Goal: Task Accomplishment & Management: Manage account settings

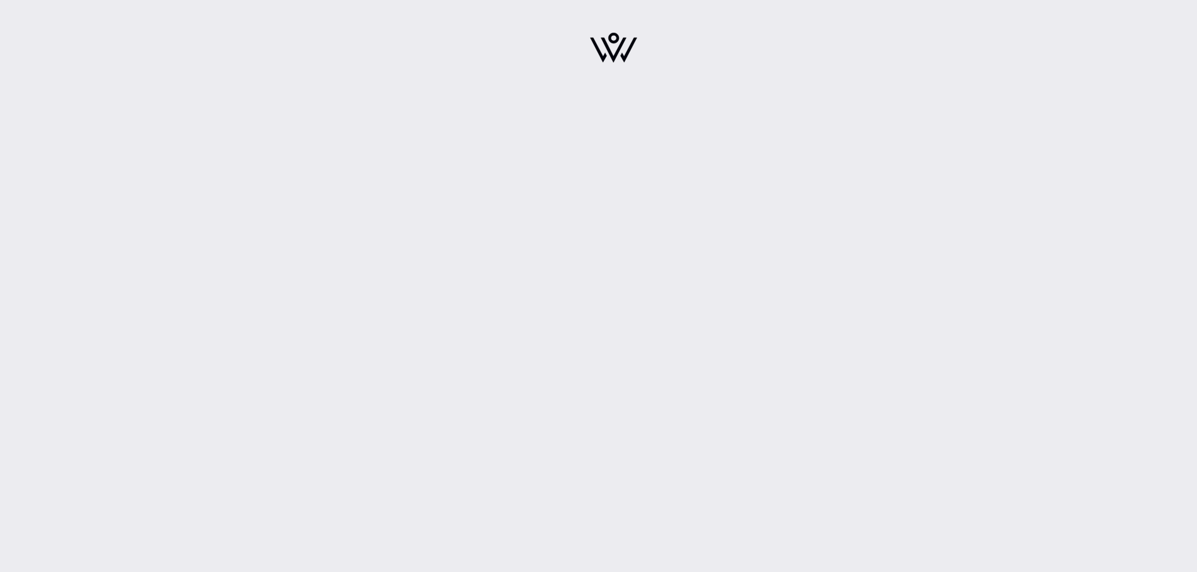
click at [623, 53] on img at bounding box center [613, 48] width 47 height 30
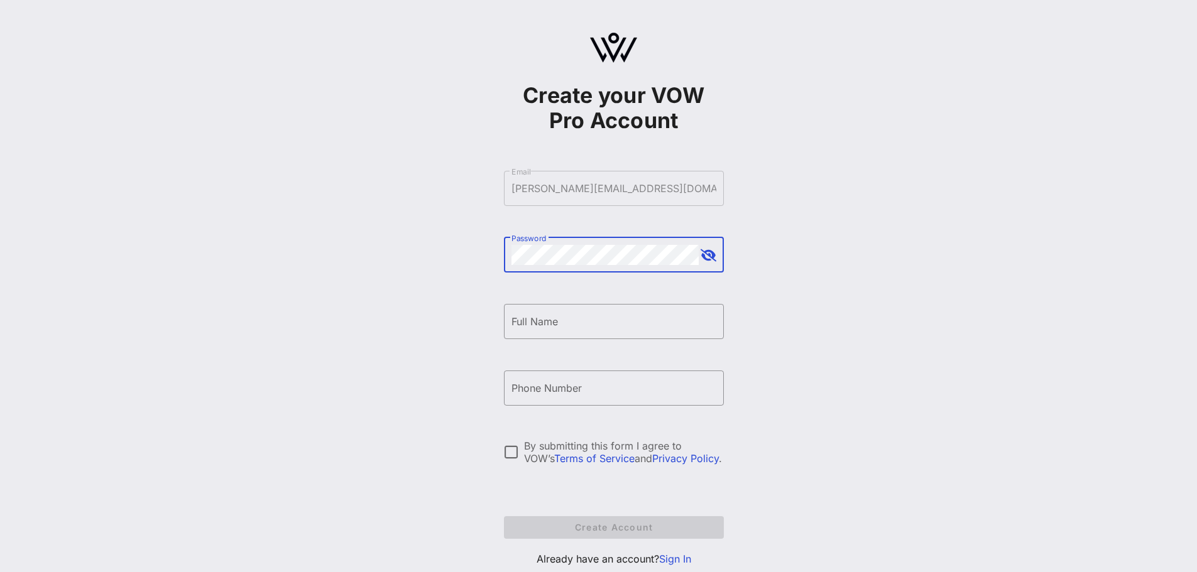
click at [717, 256] on div "​ Password" at bounding box center [614, 254] width 220 height 35
click at [709, 253] on button "append icon" at bounding box center [709, 255] width 16 height 13
click at [507, 453] on div at bounding box center [511, 452] width 21 height 21
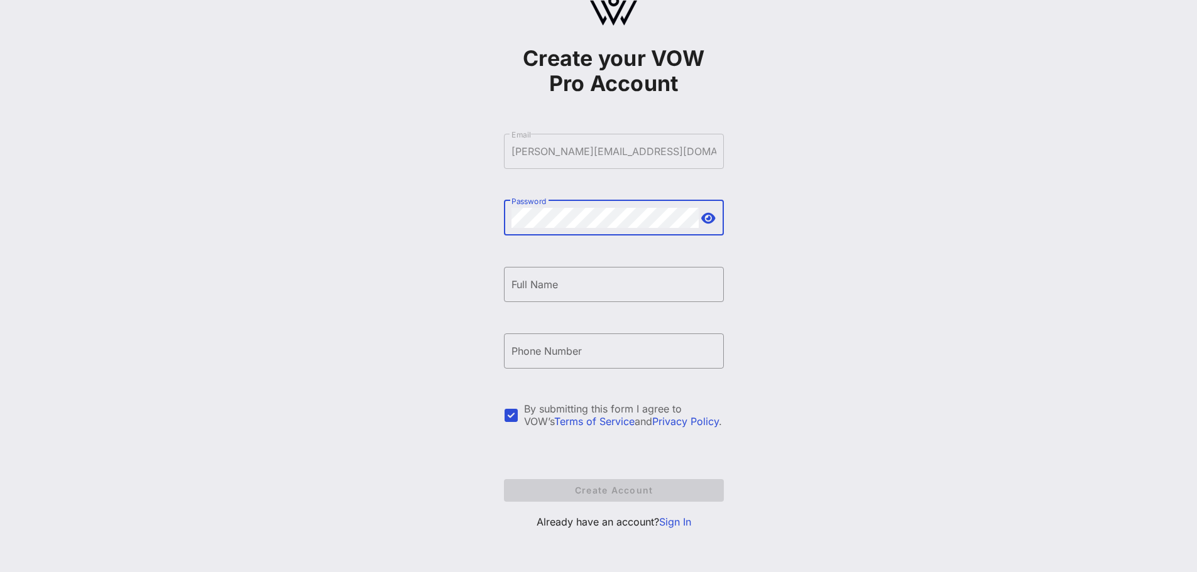
click at [680, 523] on link "Sign In" at bounding box center [675, 522] width 32 height 13
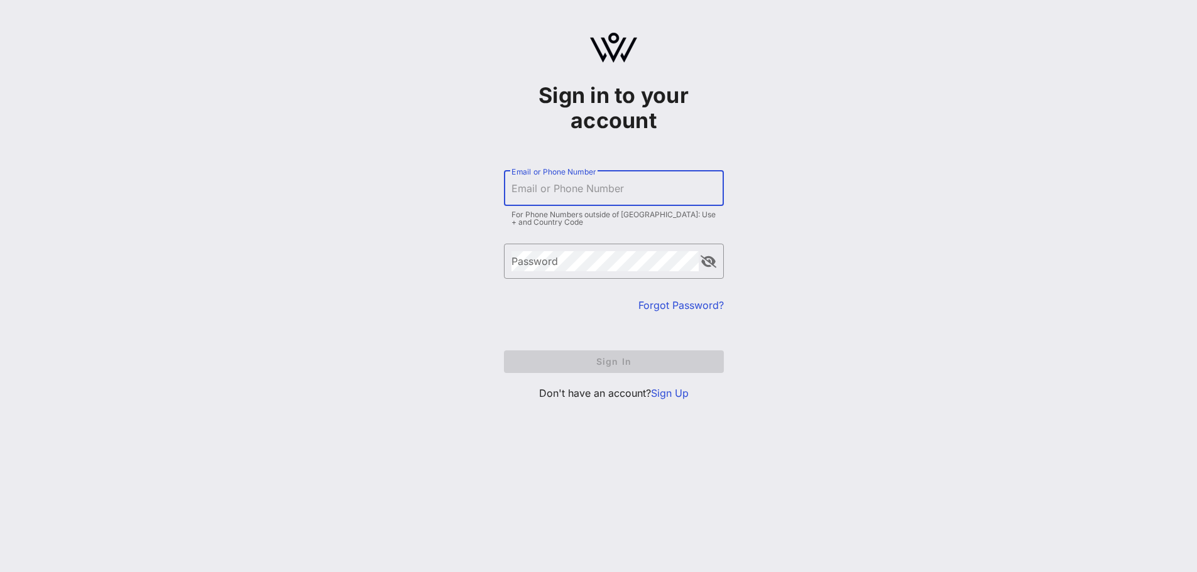
click at [547, 192] on input "Email or Phone Number" at bounding box center [613, 188] width 205 height 20
type input "[PERSON_NAME][EMAIL_ADDRESS][DOMAIN_NAME]"
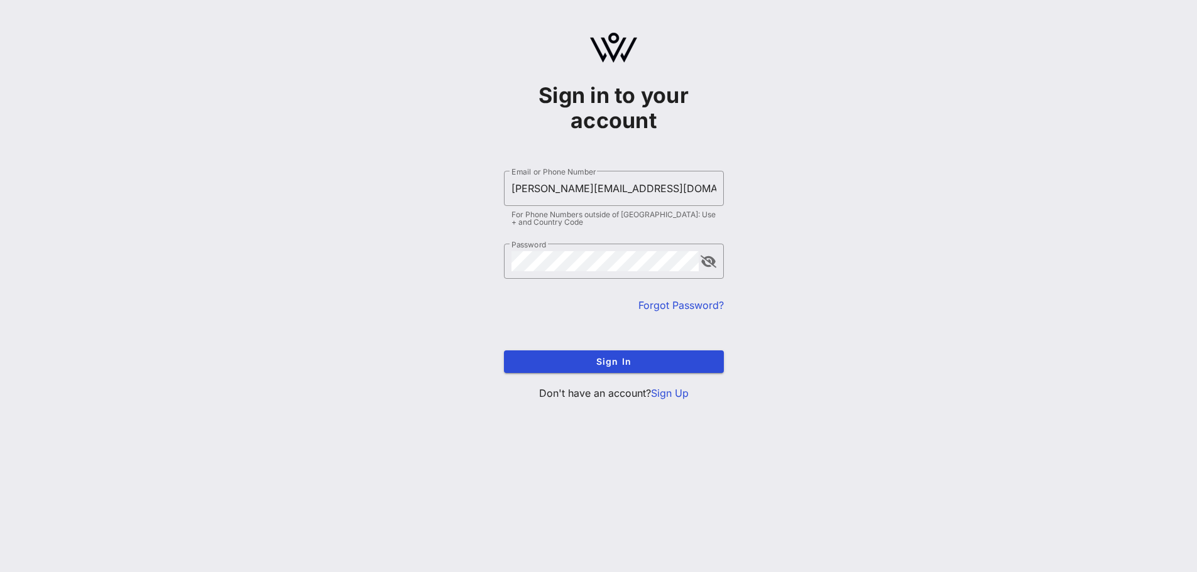
click at [682, 305] on link "Forgot Password?" at bounding box center [680, 305] width 85 height 13
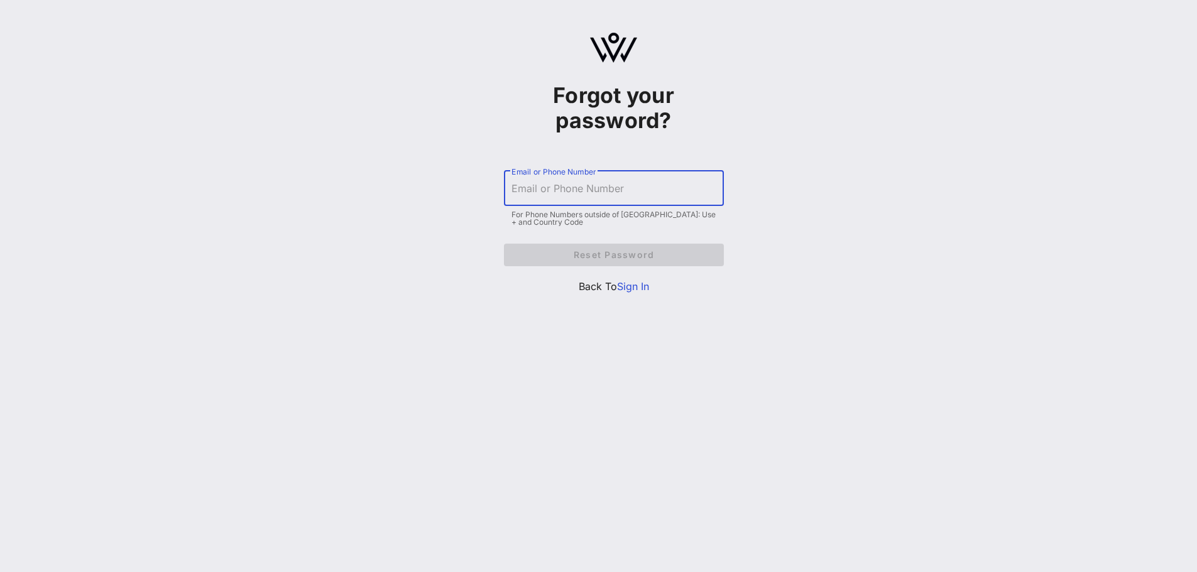
click at [587, 187] on input "Email or Phone Number" at bounding box center [613, 188] width 205 height 20
type input "[PERSON_NAME][EMAIL_ADDRESS][DOMAIN_NAME]"
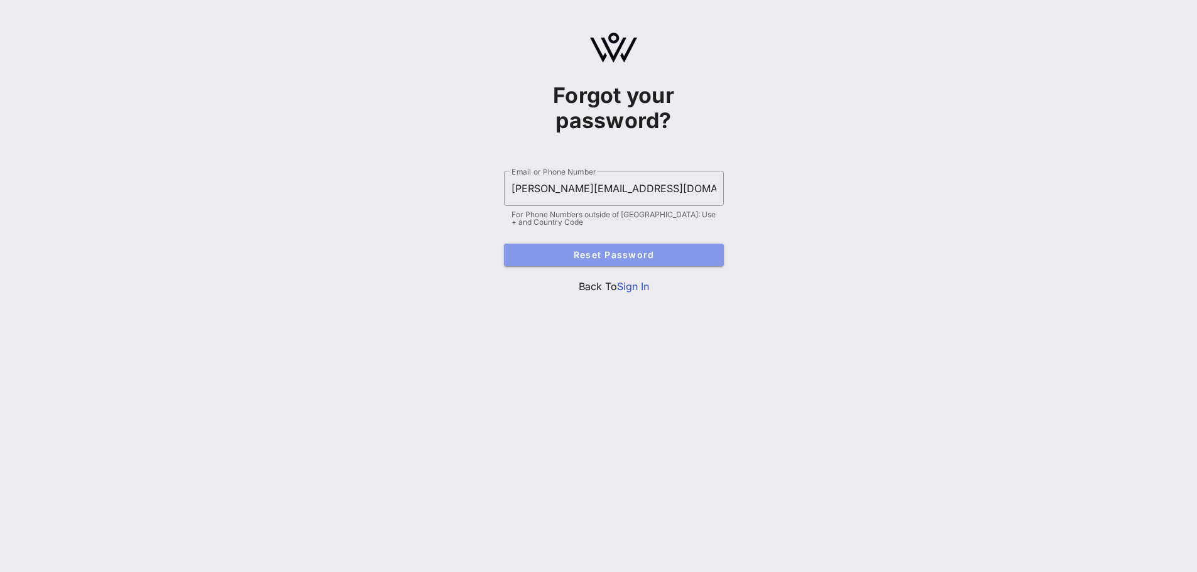
click at [603, 247] on button "Reset Password" at bounding box center [614, 255] width 220 height 23
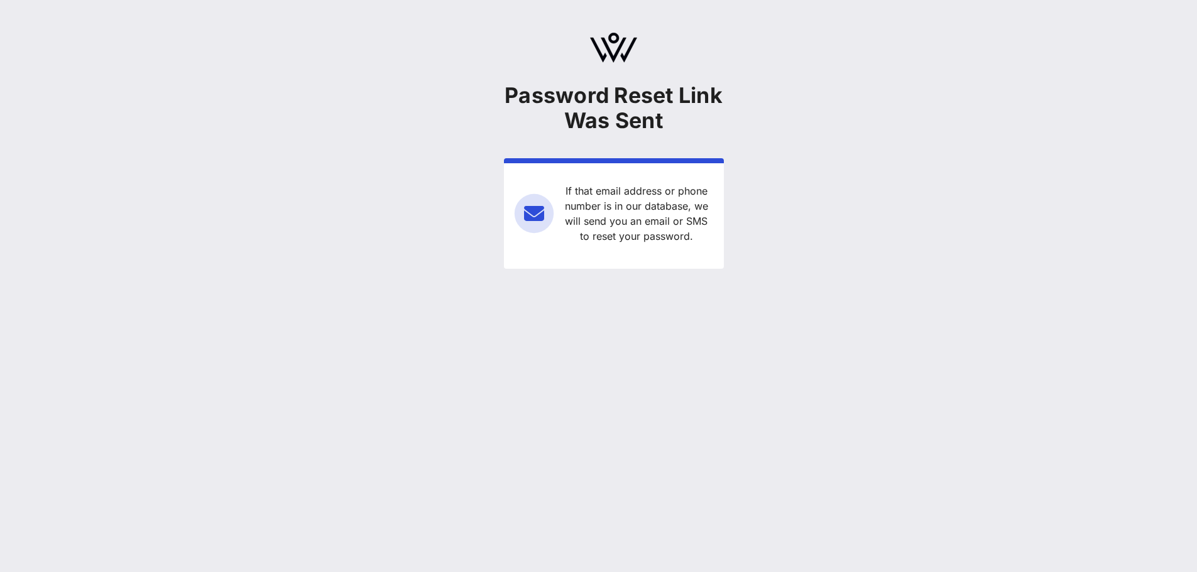
click at [139, 178] on div "Password Reset Link Was Sent If that email address or phone number is in our da…" at bounding box center [613, 156] width 1167 height 312
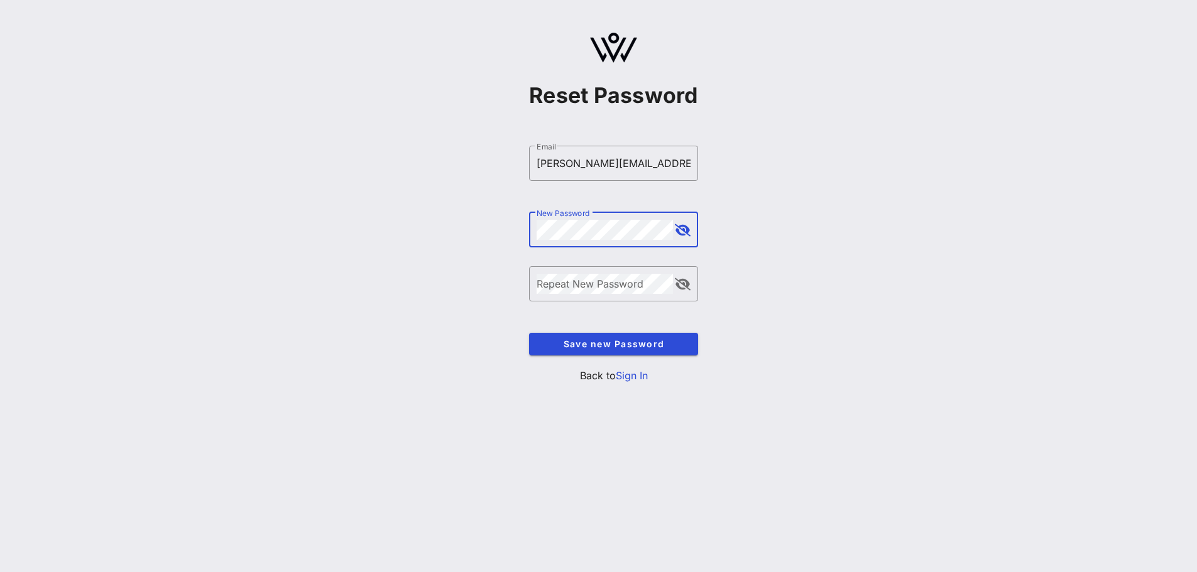
click at [683, 234] on button "append icon" at bounding box center [683, 230] width 16 height 13
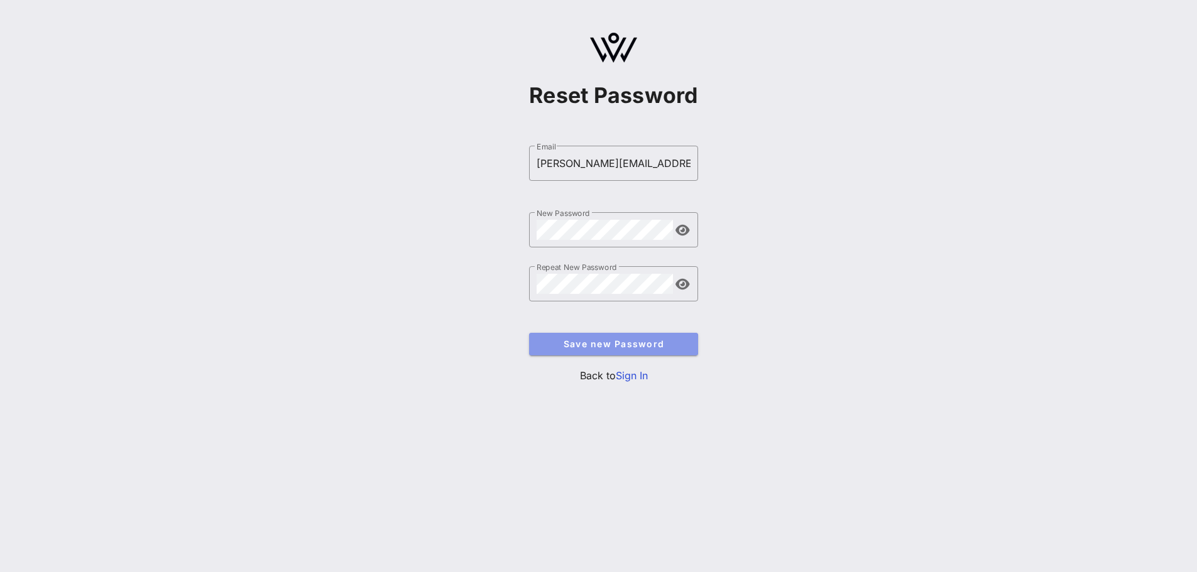
click at [627, 344] on span "Save new Password" at bounding box center [613, 344] width 149 height 11
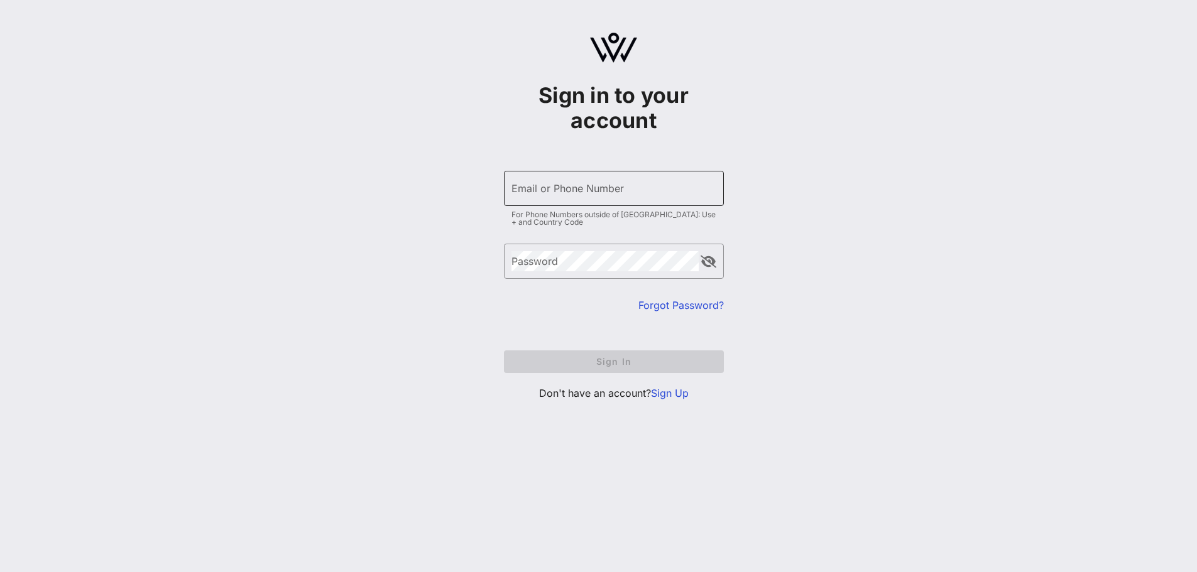
click at [555, 194] on input "Email or Phone Number" at bounding box center [613, 188] width 205 height 20
type input "[PERSON_NAME][EMAIL_ADDRESS][DOMAIN_NAME]"
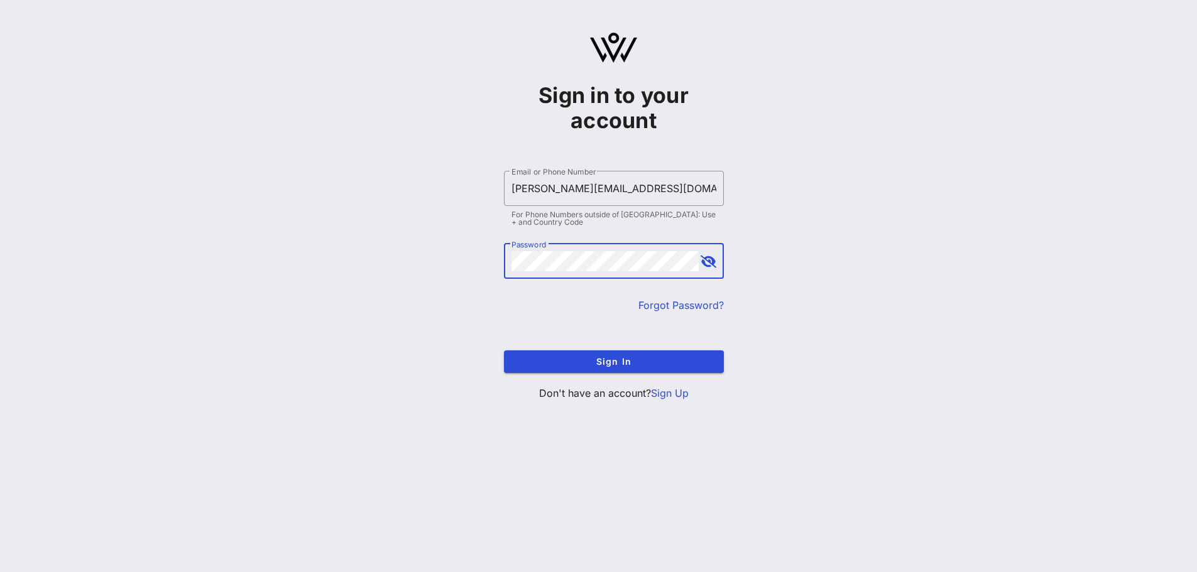
click at [714, 266] on button "append icon" at bounding box center [709, 262] width 16 height 13
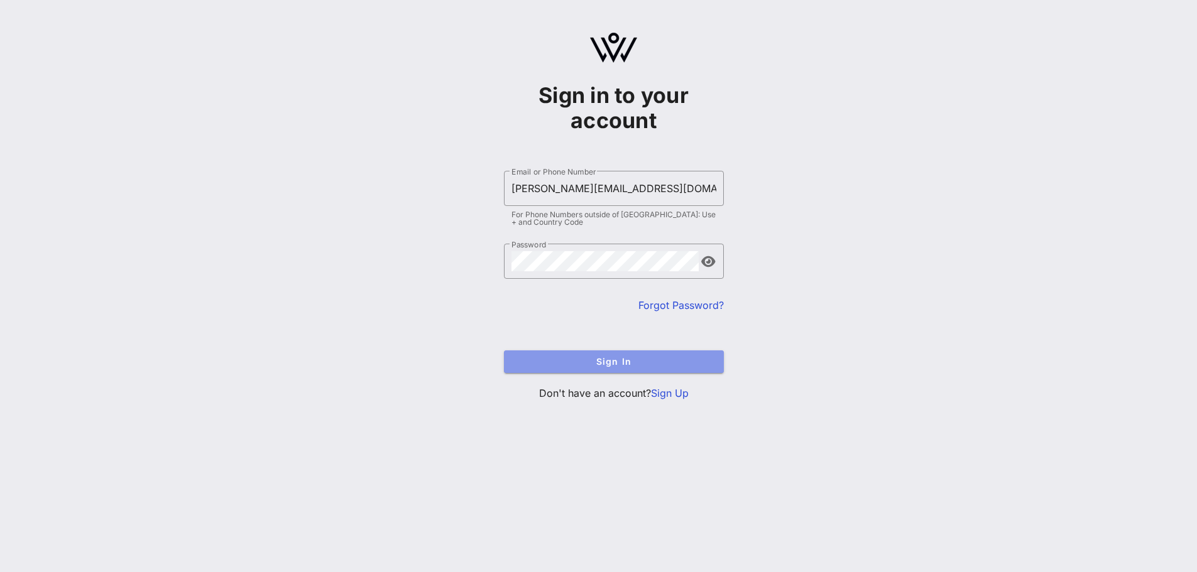
click at [617, 355] on button "Sign In" at bounding box center [614, 362] width 220 height 23
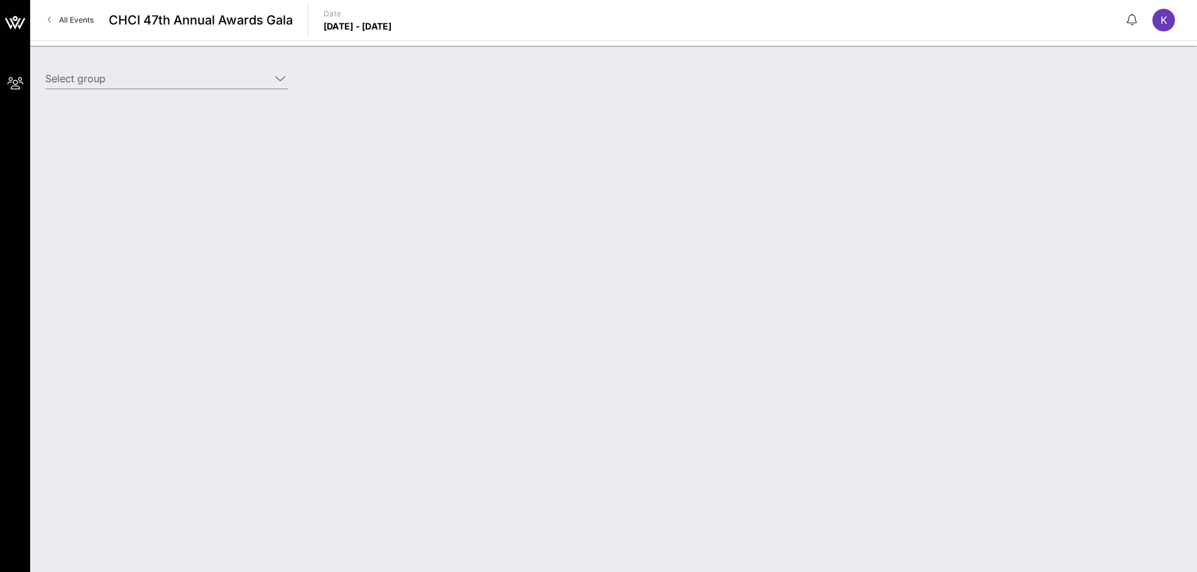
type input "Intuit (Intuit) [[PERSON_NAME], [PERSON_NAME][EMAIL_ADDRESS][DOMAIN_NAME]]"
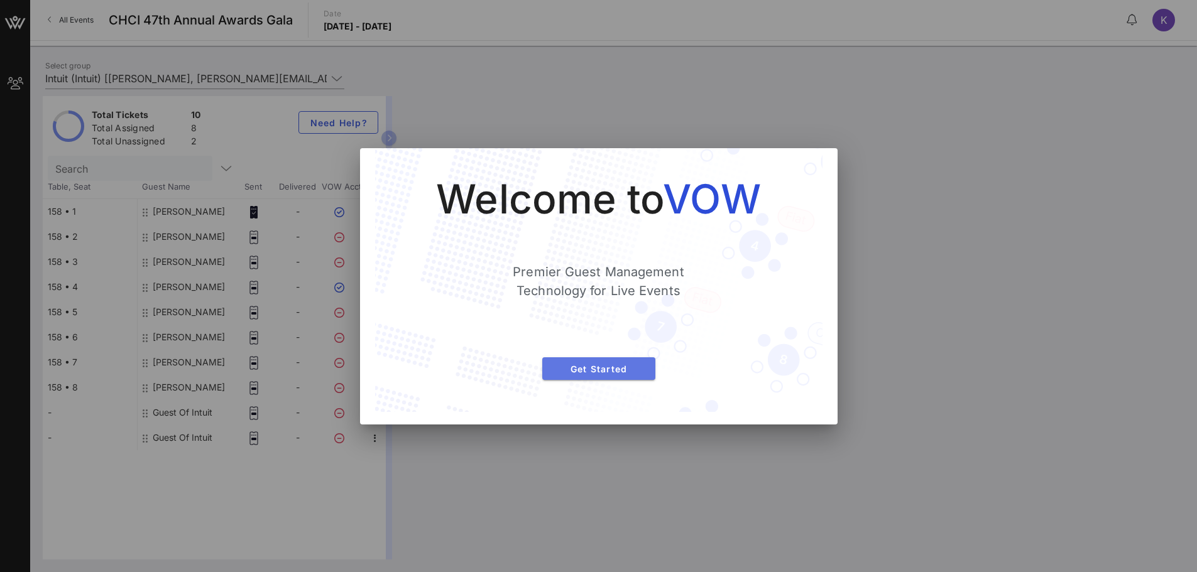
click at [623, 372] on span "Get Started" at bounding box center [598, 369] width 93 height 11
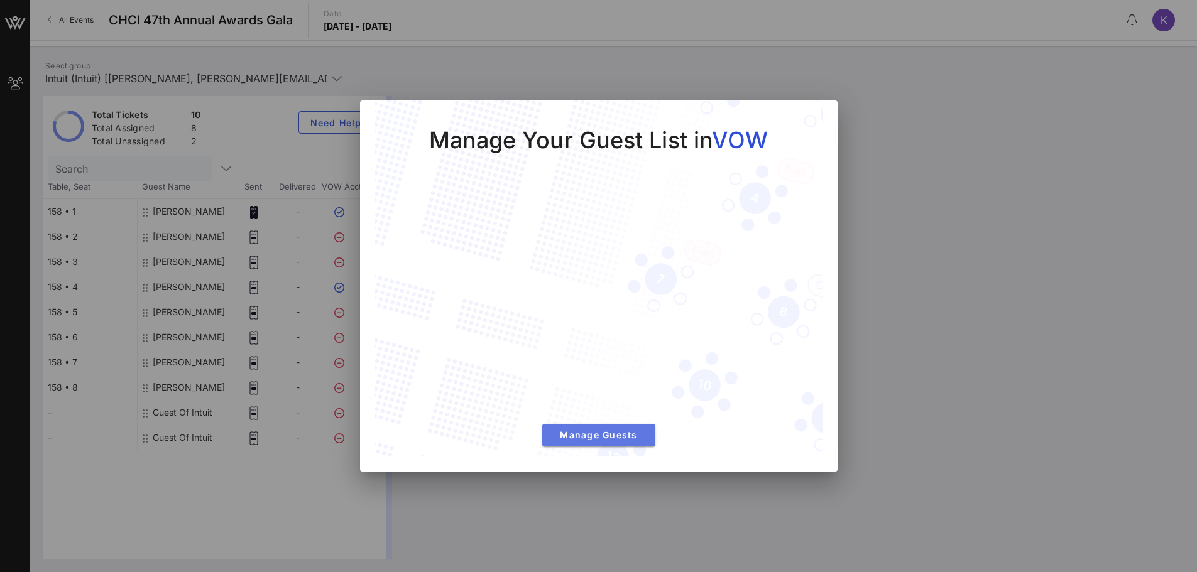
click at [618, 440] on span "Manage Guests" at bounding box center [598, 435] width 93 height 11
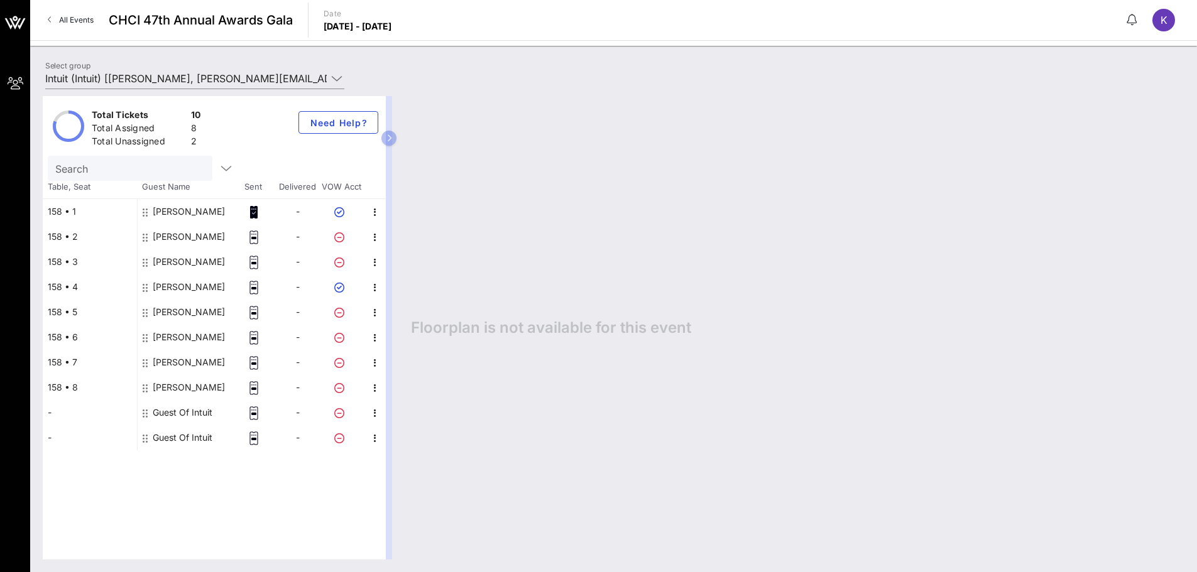
click at [392, 21] on p "Thursday, Sep. 19, 2024 - Friday, May. 16, 2025" at bounding box center [358, 26] width 68 height 13
click at [549, 30] on div "All Events CHCI 47th Annual Awards Gala Date Thursday, Sep. 19, 2024 - Friday, …" at bounding box center [613, 20] width 1167 height 40
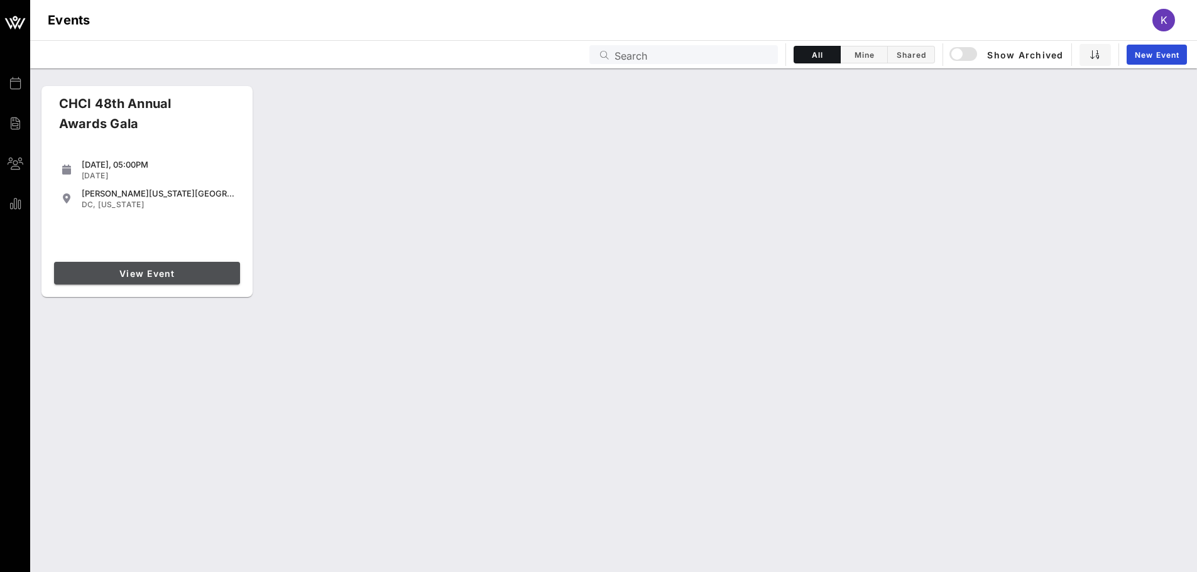
click at [170, 268] on span "View Event" at bounding box center [147, 273] width 176 height 11
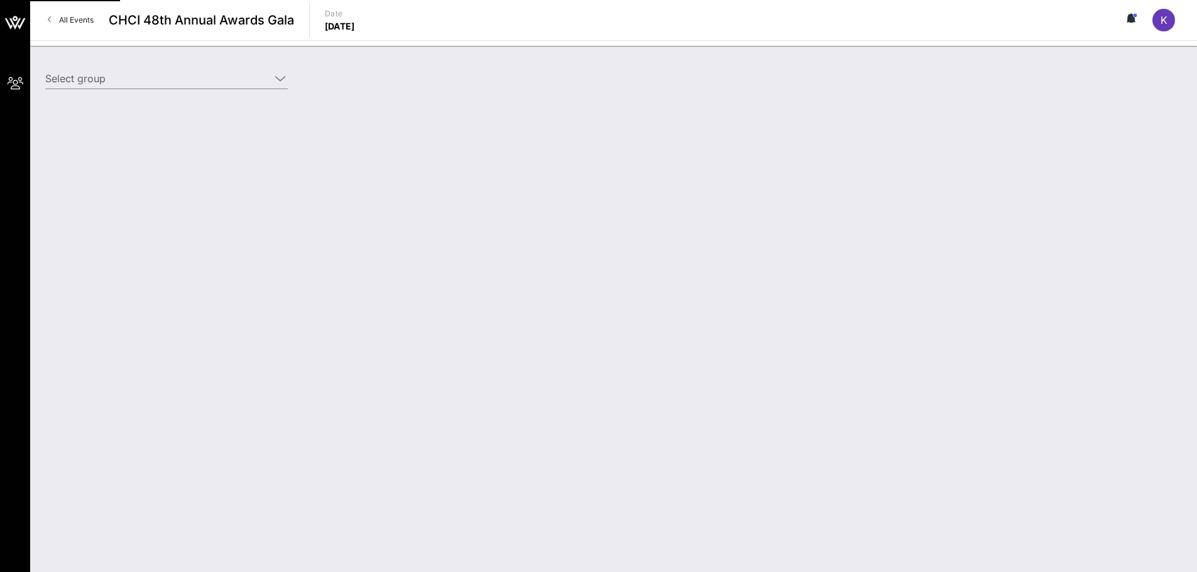
type input "Intuit (Intuit) [[PERSON_NAME], [PERSON_NAME][EMAIL_ADDRESS][DOMAIN_NAME]]"
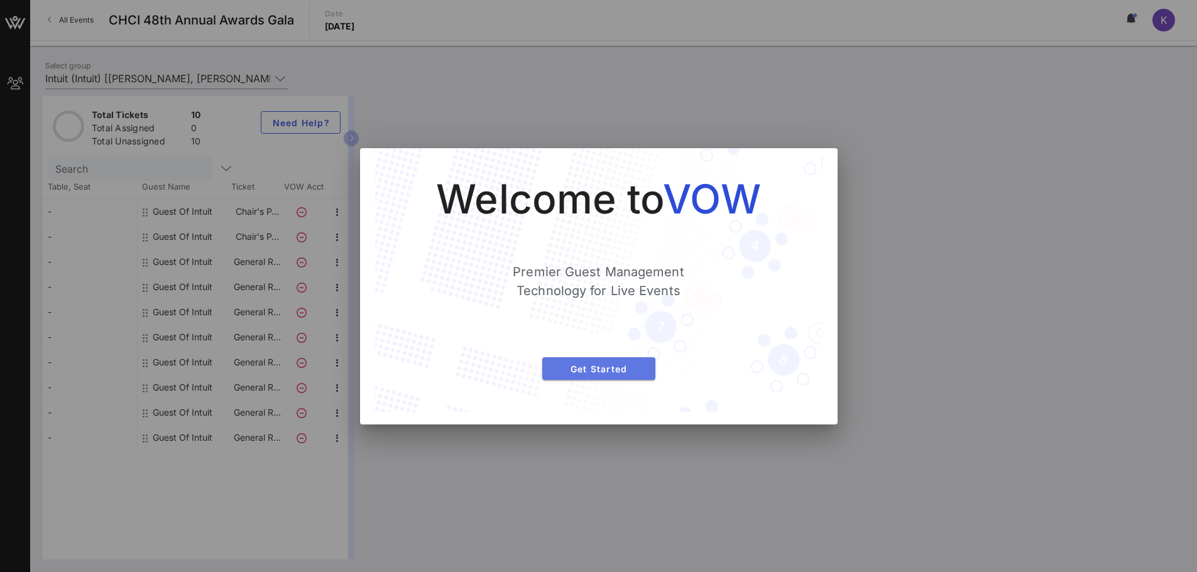
click at [592, 373] on span "Get Started" at bounding box center [598, 369] width 93 height 11
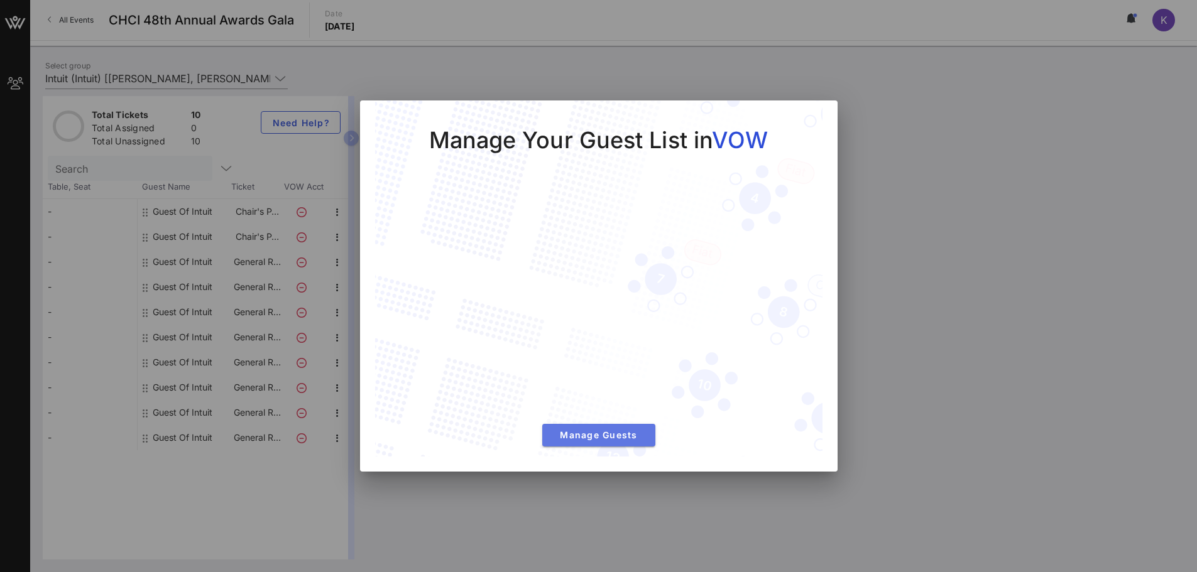
click at [596, 439] on span "Manage Guests" at bounding box center [598, 435] width 93 height 11
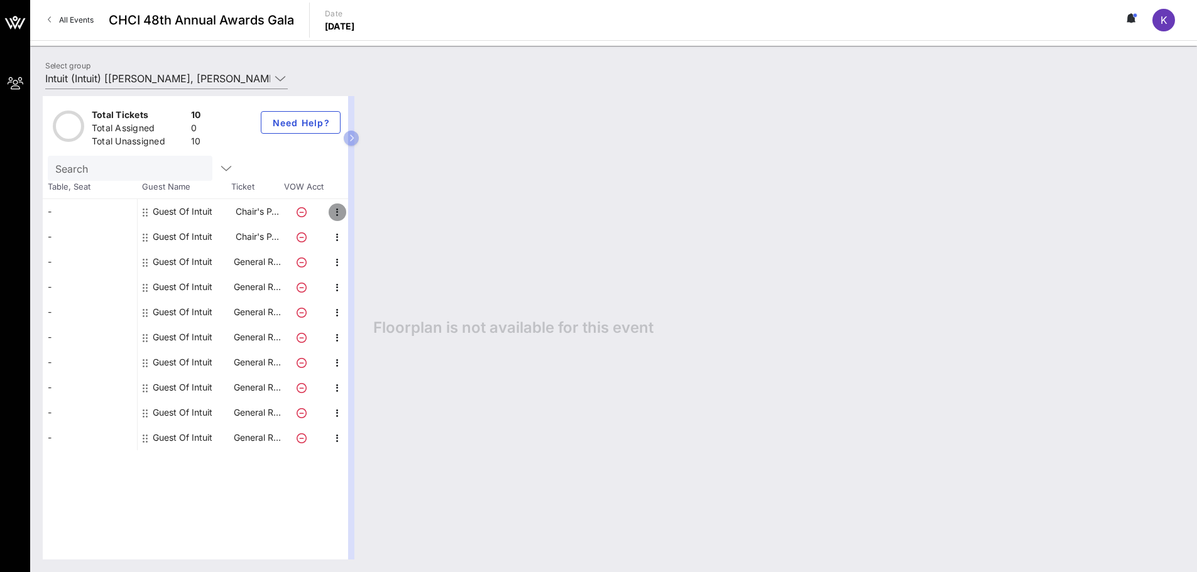
click at [339, 216] on icon "button" at bounding box center [337, 212] width 15 height 15
click at [60, 213] on div "-" at bounding box center [90, 211] width 94 height 25
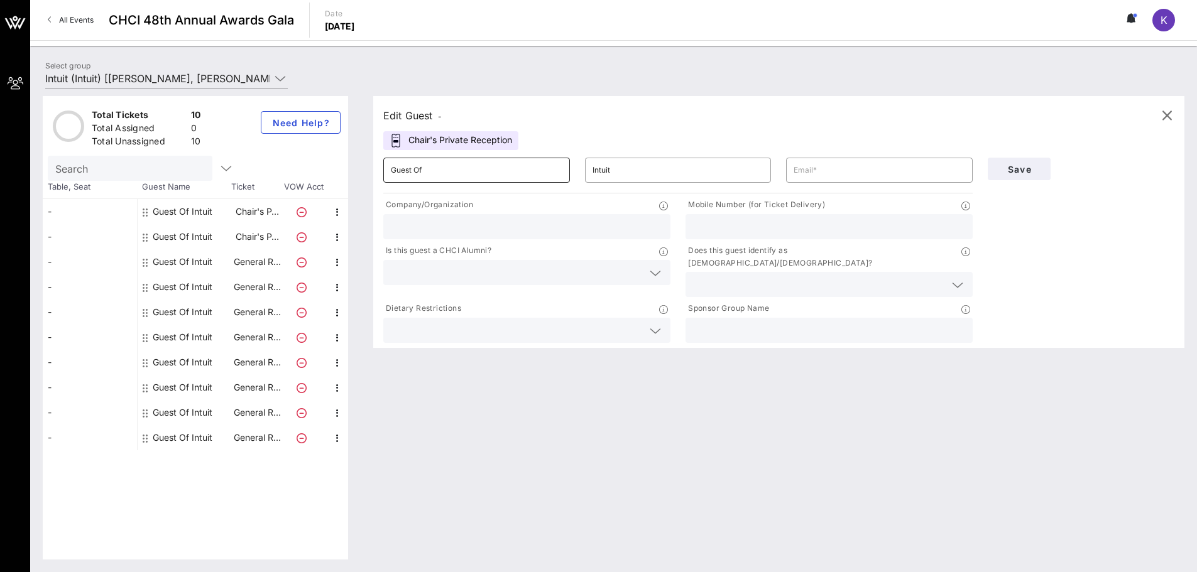
click at [445, 169] on input "Guest Of" at bounding box center [477, 170] width 172 height 20
click at [440, 165] on input "Guest Of" at bounding box center [477, 170] width 172 height 20
type input "[PERSON_NAME]"
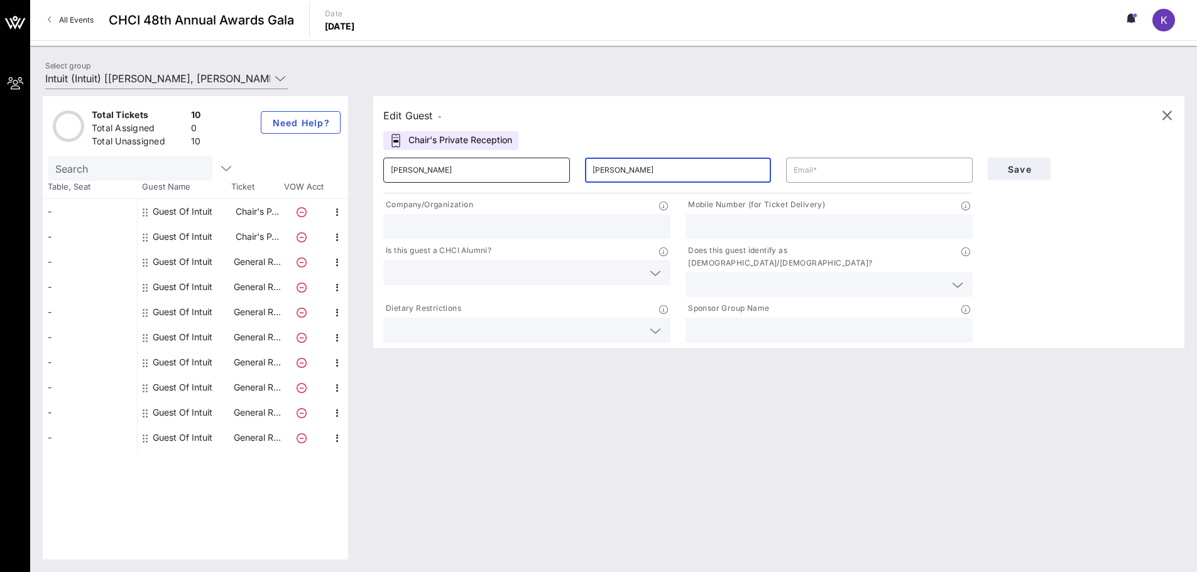
type input "[PERSON_NAME]"
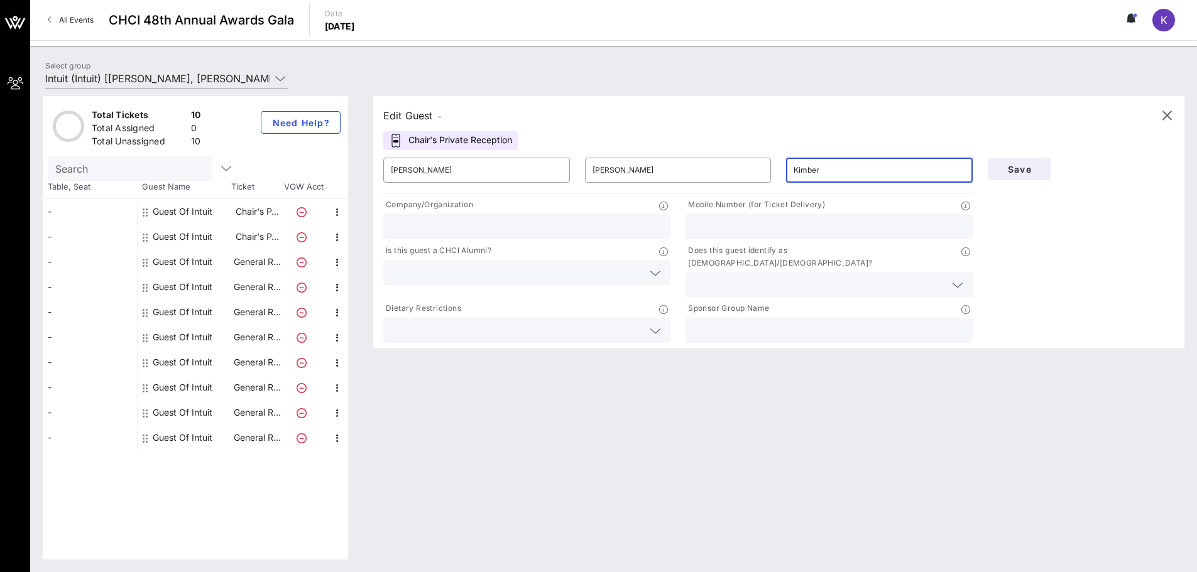
type input "[PERSON_NAME][EMAIL_ADDRESS][DOMAIN_NAME]"
type input "Intuit"
type input "2024209474"
click at [440, 268] on input "text" at bounding box center [517, 273] width 252 height 16
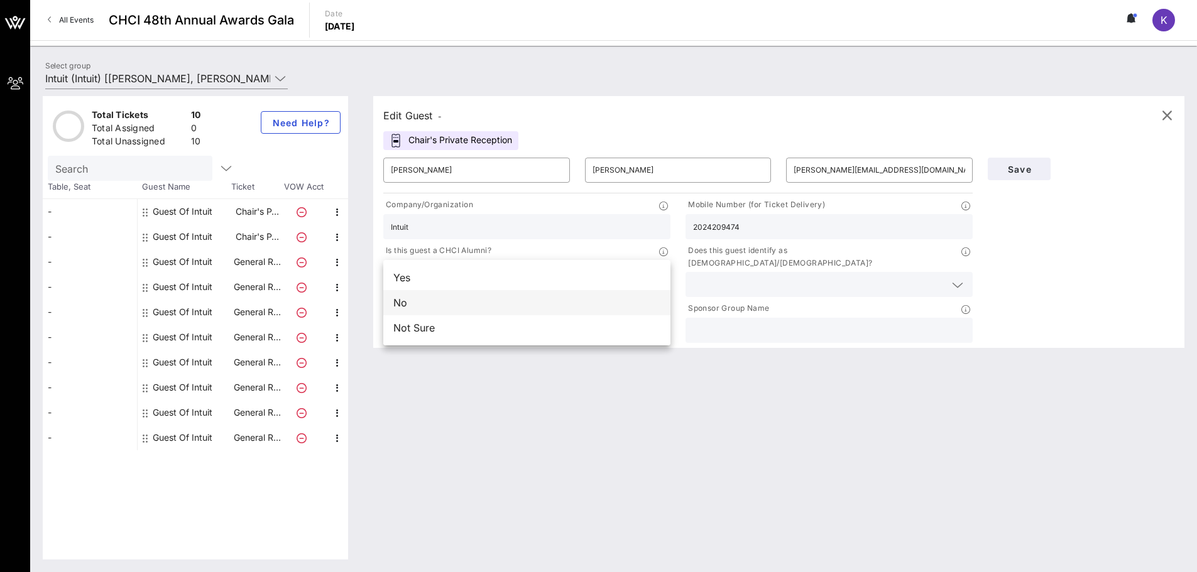
click at [510, 301] on div "No" at bounding box center [526, 302] width 287 height 25
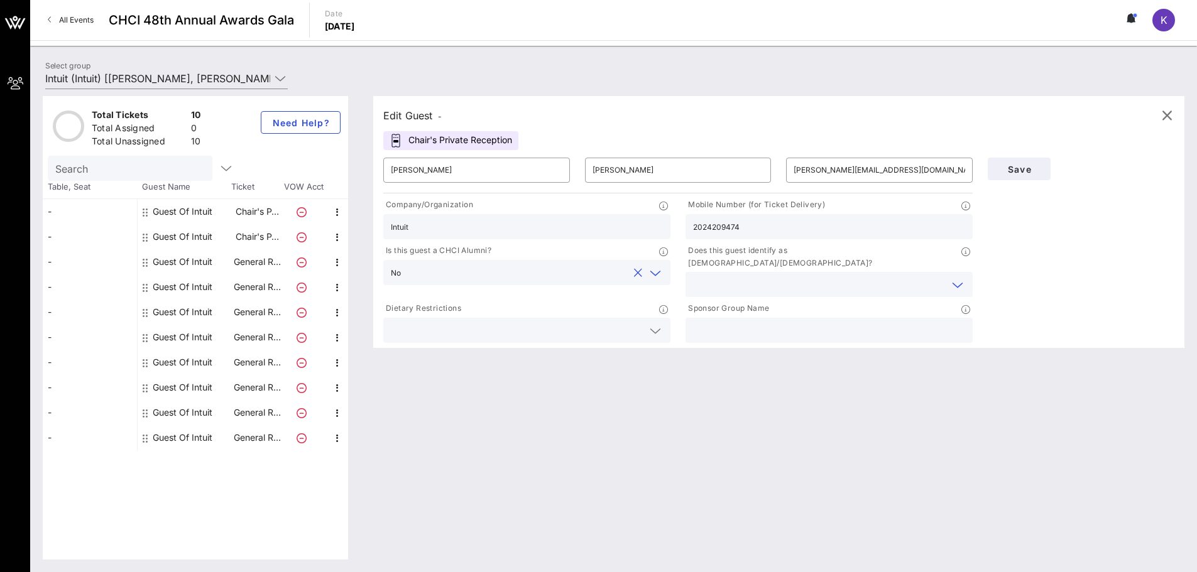
click at [777, 276] on input "text" at bounding box center [819, 284] width 252 height 16
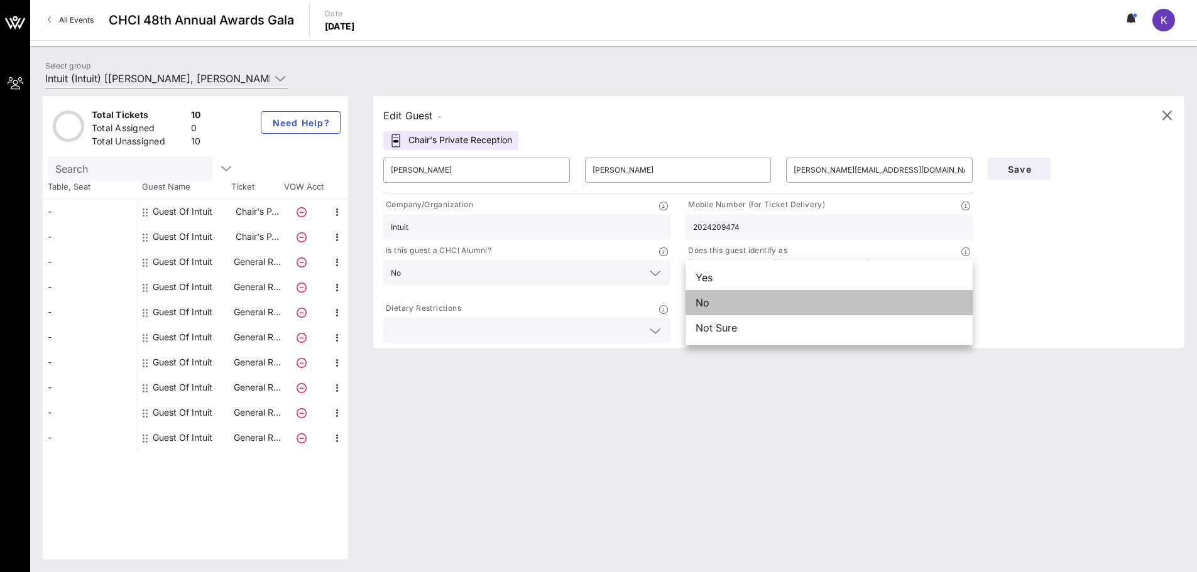
click at [756, 303] on div "No" at bounding box center [828, 302] width 287 height 25
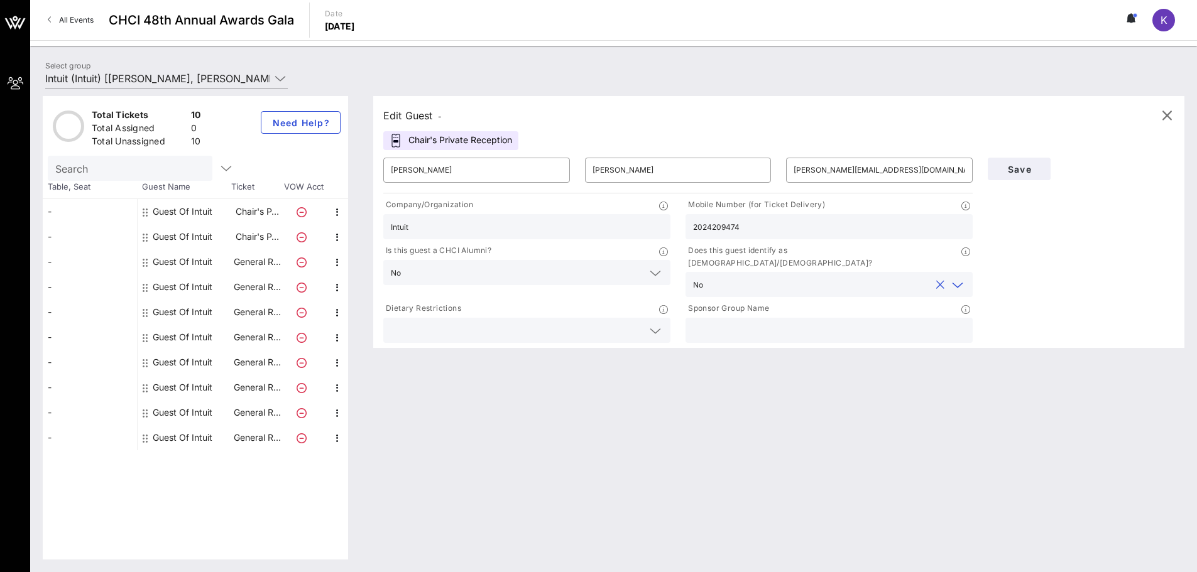
click at [511, 326] on div at bounding box center [527, 330] width 272 height 25
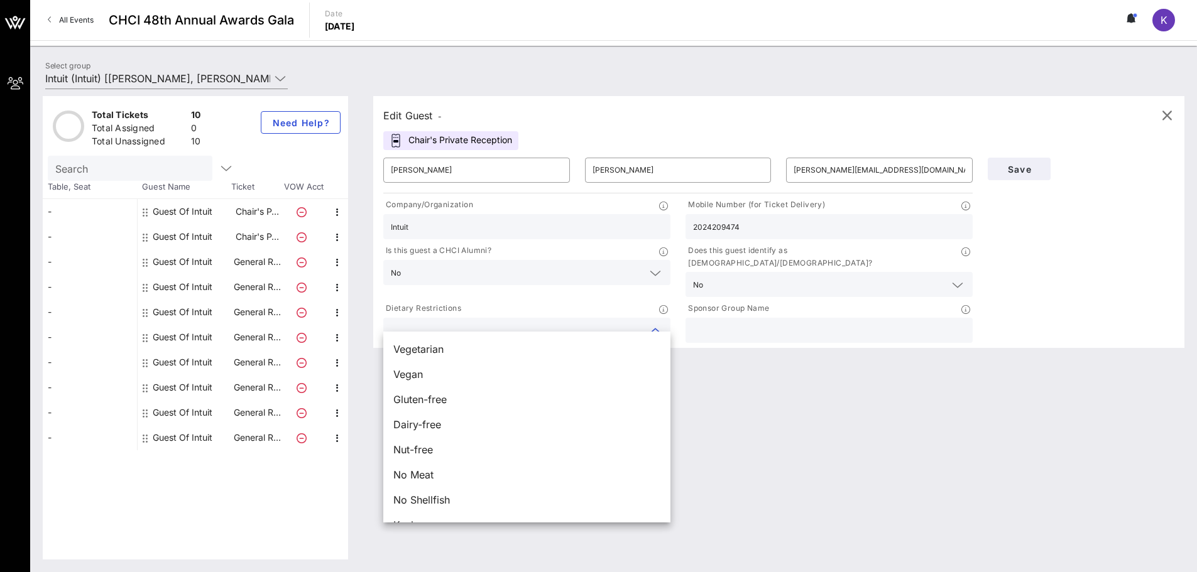
click at [765, 306] on div "Sponsor Group Name" at bounding box center [829, 323] width 302 height 46
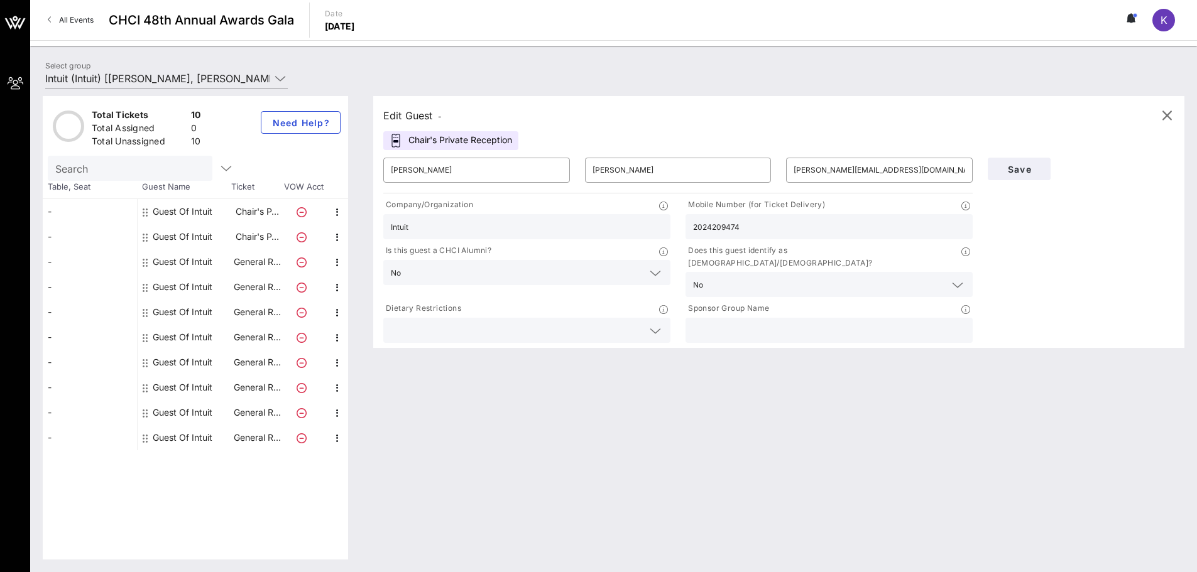
click at [754, 322] on input "text" at bounding box center [829, 330] width 272 height 16
type input "Intuit"
click at [1034, 166] on span "Save" at bounding box center [1019, 169] width 43 height 11
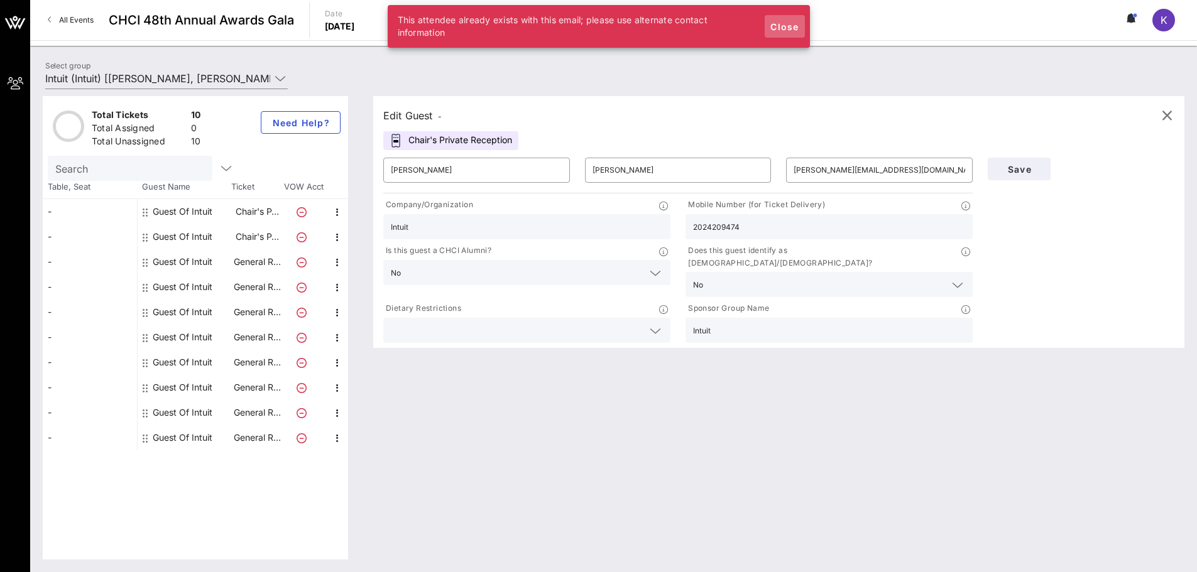
click at [786, 31] on span "Close" at bounding box center [785, 26] width 30 height 11
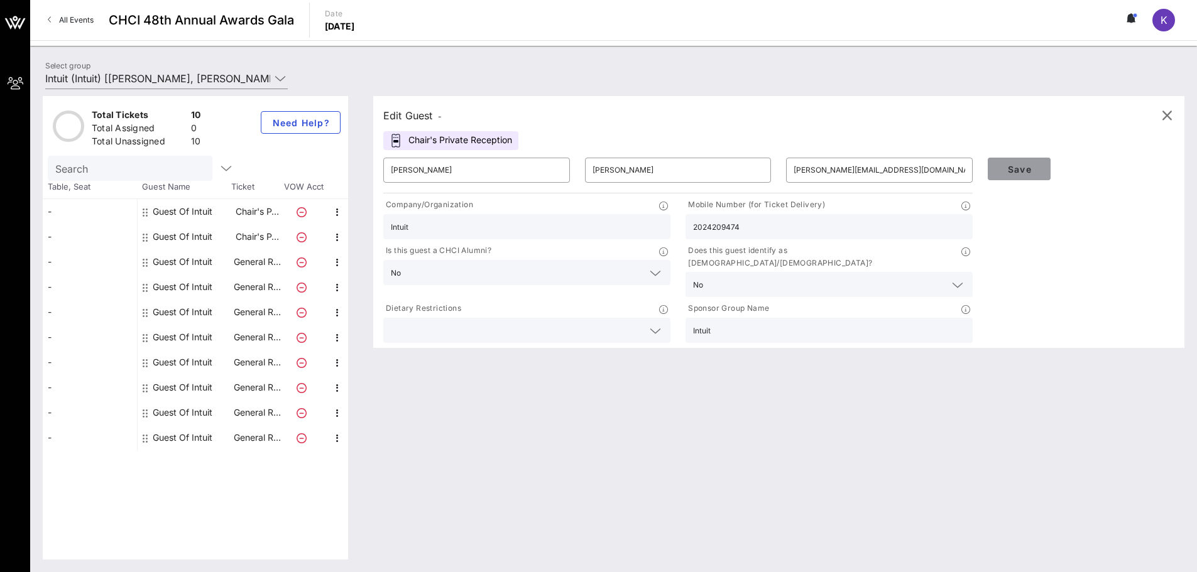
click at [1015, 172] on span "Save" at bounding box center [1019, 169] width 43 height 11
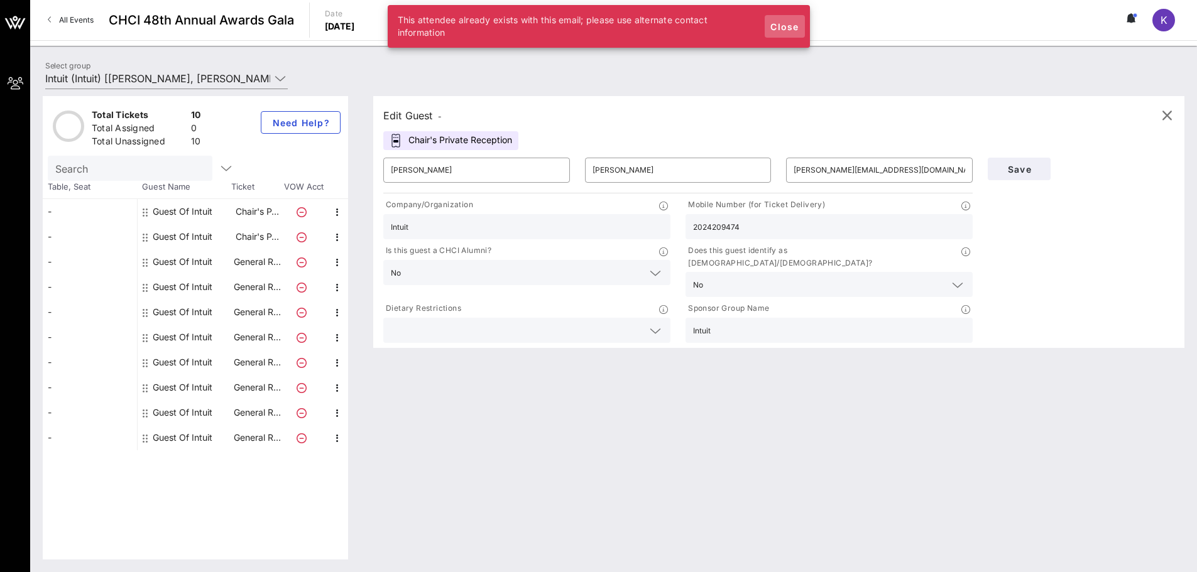
click at [792, 22] on span "Close" at bounding box center [785, 26] width 30 height 11
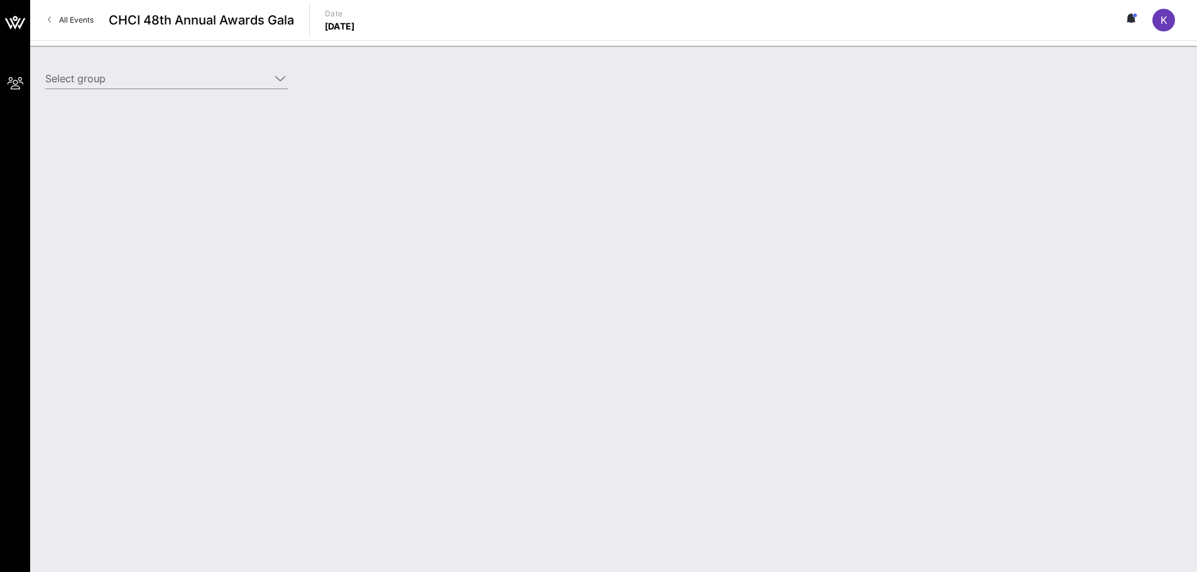
type input "Intuit (Intuit) [[PERSON_NAME], [PERSON_NAME][EMAIL_ADDRESS][DOMAIN_NAME]]"
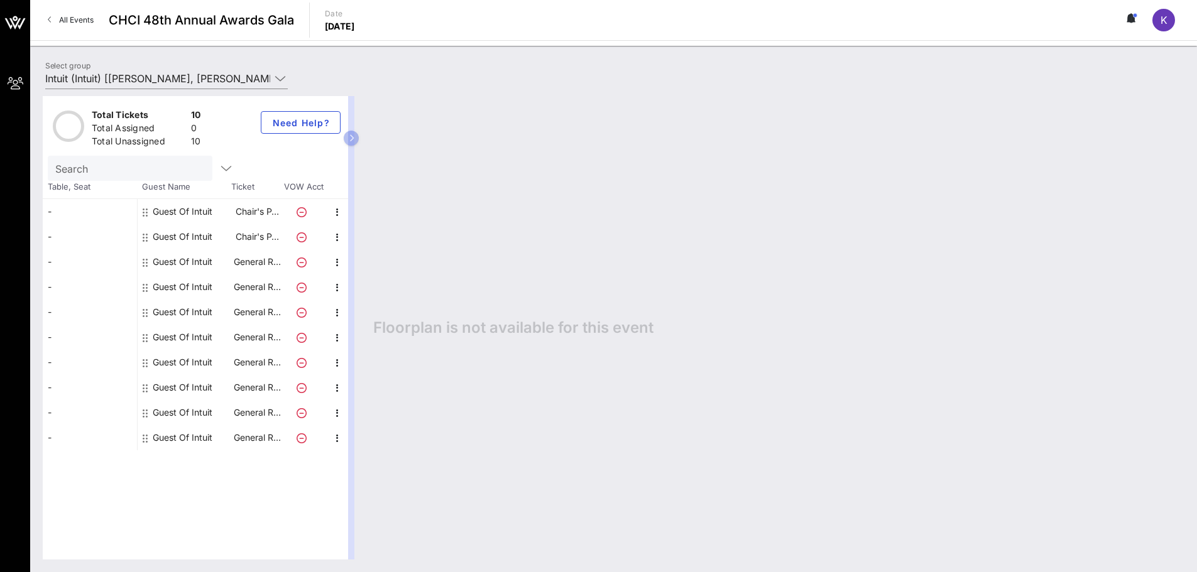
click at [66, 210] on div "-" at bounding box center [90, 211] width 94 height 25
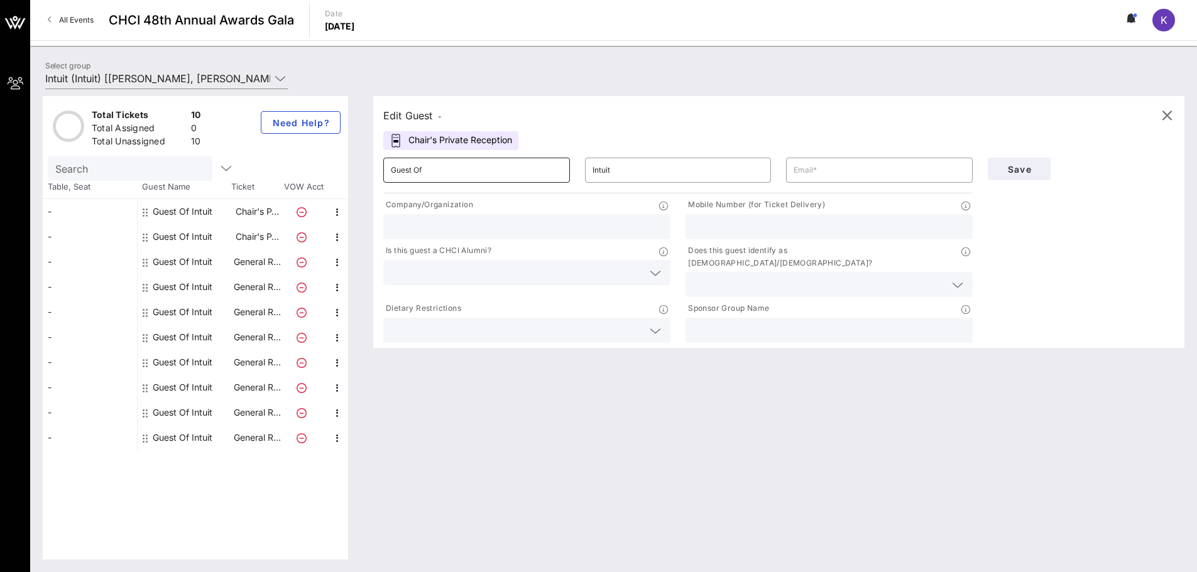
click at [471, 173] on input "Guest Of" at bounding box center [477, 170] width 172 height 20
click at [471, 173] on input "Guest OfK" at bounding box center [477, 170] width 172 height 20
type input "[PERSON_NAME]"
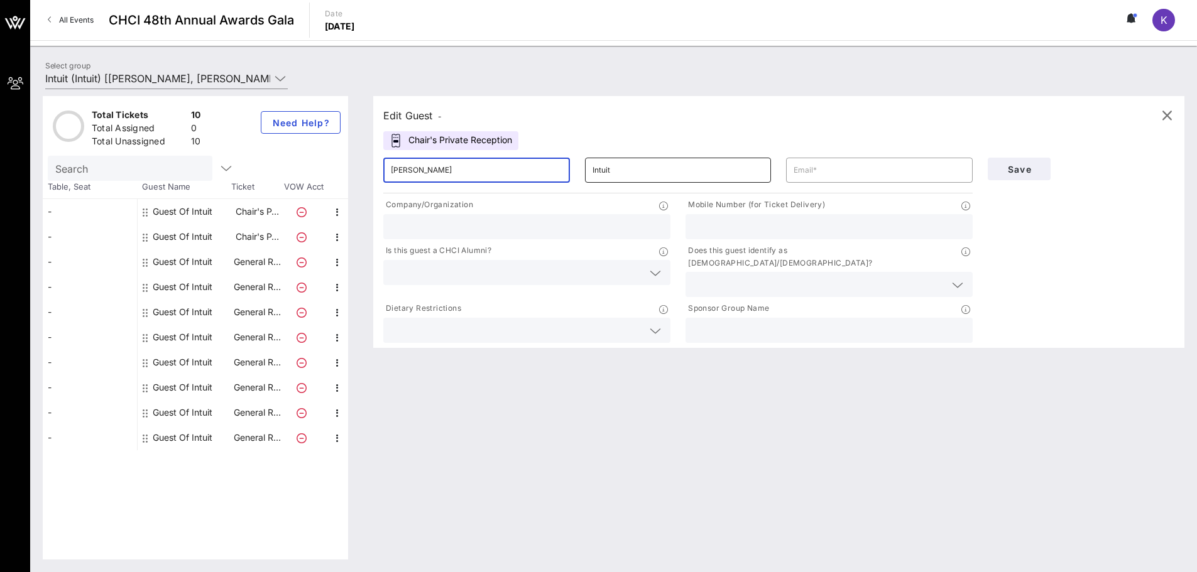
click at [611, 175] on input "Intuit" at bounding box center [678, 170] width 172 height 20
click at [611, 173] on input "Intuit" at bounding box center [678, 170] width 172 height 20
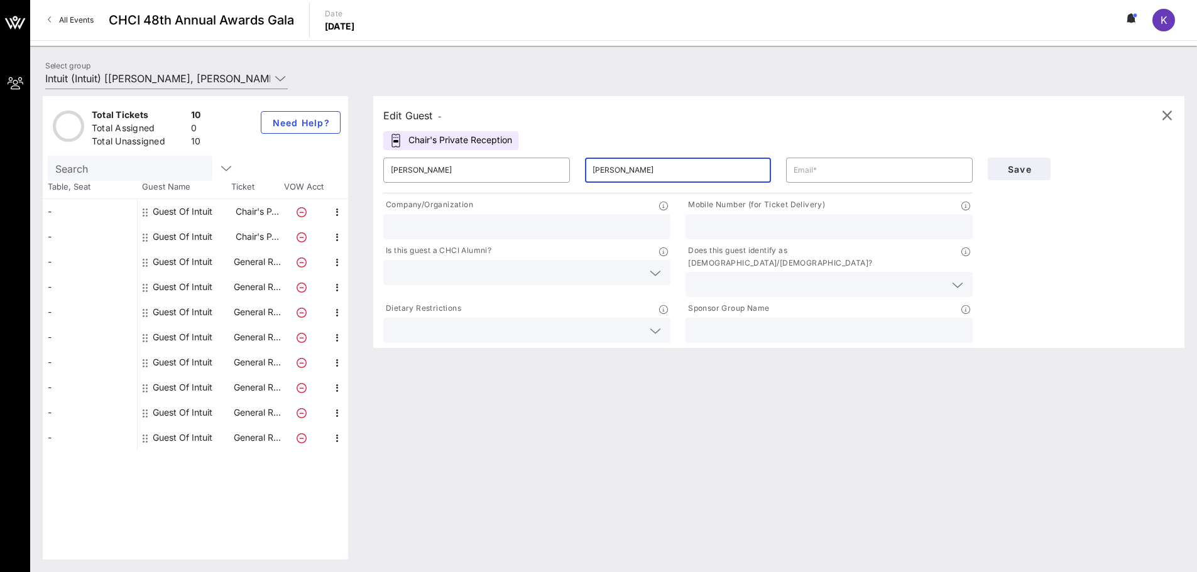
type input "[PERSON_NAME]"
click at [810, 183] on div "​" at bounding box center [879, 170] width 202 height 40
click at [809, 169] on input "text" at bounding box center [880, 170] width 172 height 20
type input "[PERSON_NAME][EMAIL_ADDRESS][DOMAIN_NAME]"
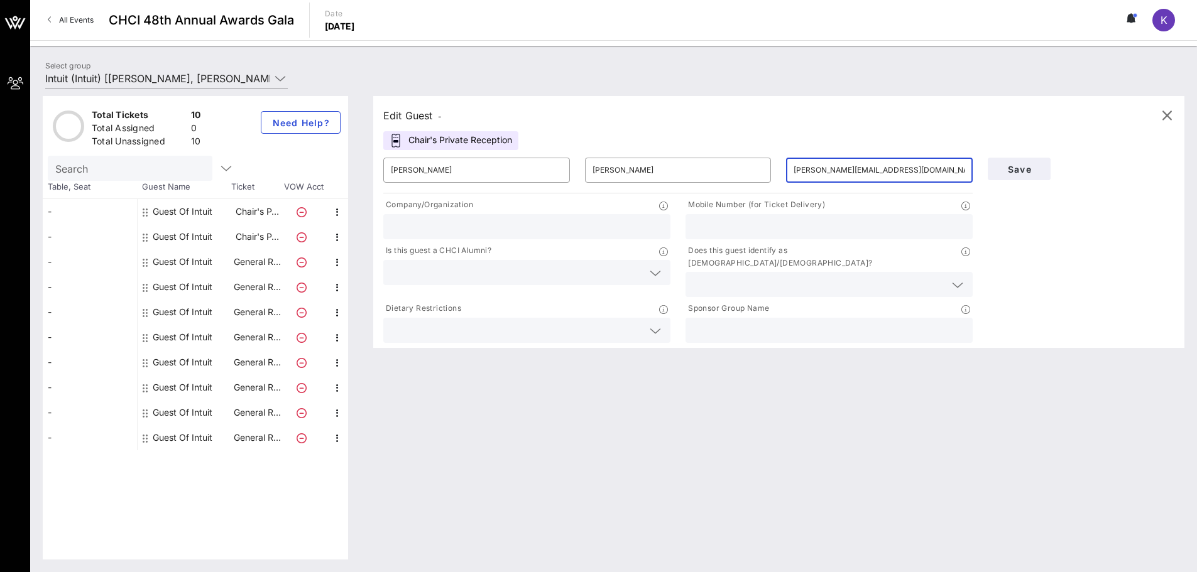
type input "Intuit"
type input "2024209474"
click at [1036, 173] on span "Save" at bounding box center [1019, 169] width 43 height 11
click at [1020, 172] on span "Save" at bounding box center [1019, 169] width 43 height 11
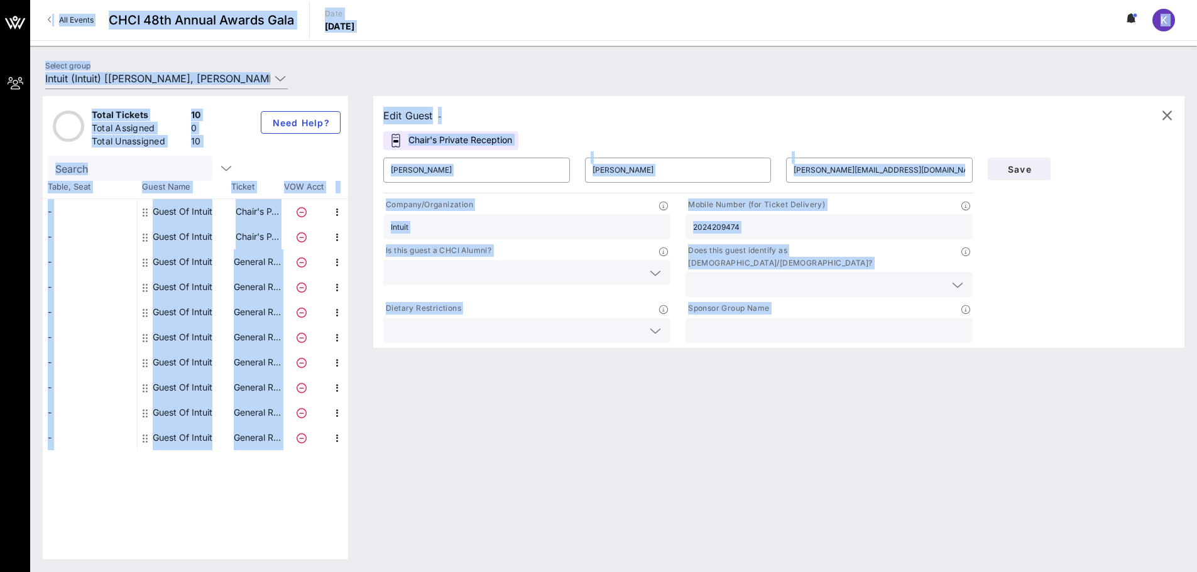
copy div "Lo Ipsumd SITA 38co Adipis Elitse Doei Tem Incidi UTLA 48et Dolore Magnaa Enim …"
click at [682, 504] on div "Edit Guest - Chair's Private Reception ​ [PERSON_NAME] ​ [PERSON_NAME] ​ [PERSO…" at bounding box center [773, 328] width 824 height 464
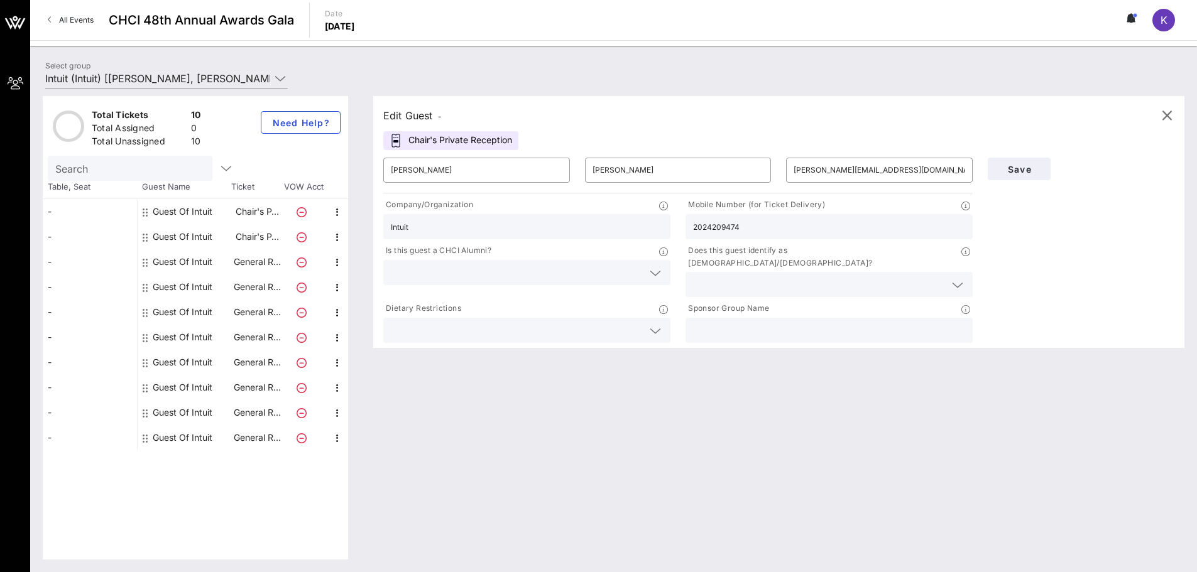
click at [60, 216] on div "-" at bounding box center [90, 211] width 94 height 25
type input "Guest Of"
type input "Intuit"
click at [177, 212] on div "Guest Of Intuit" at bounding box center [183, 211] width 60 height 25
click at [145, 214] on icon at bounding box center [145, 212] width 5 height 10
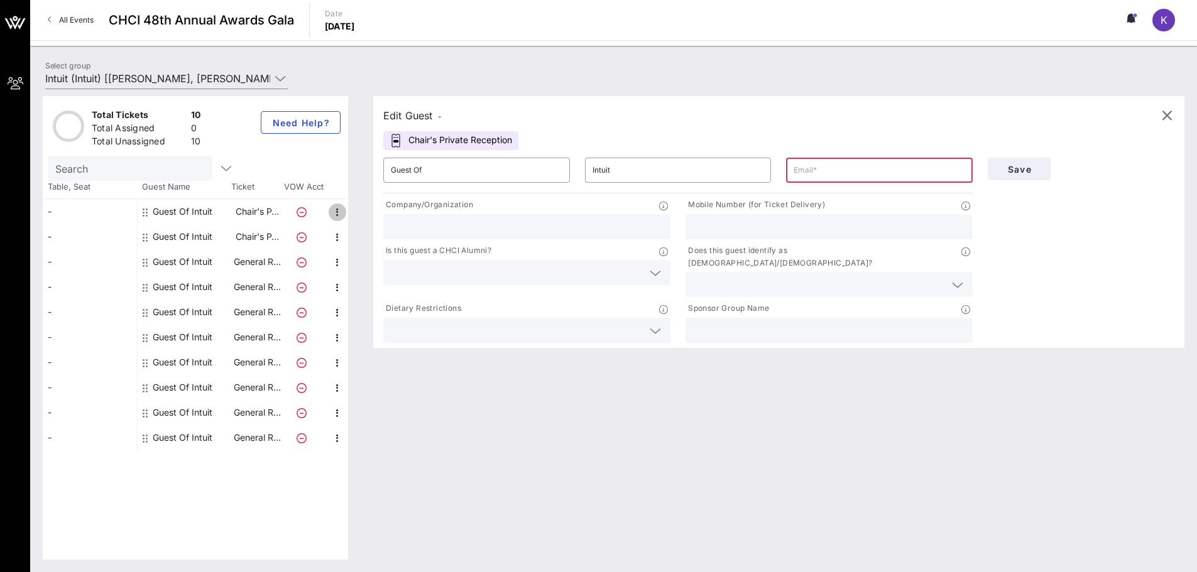
click at [344, 214] on icon "button" at bounding box center [337, 212] width 15 height 15
click at [143, 170] on input "text" at bounding box center [128, 168] width 147 height 16
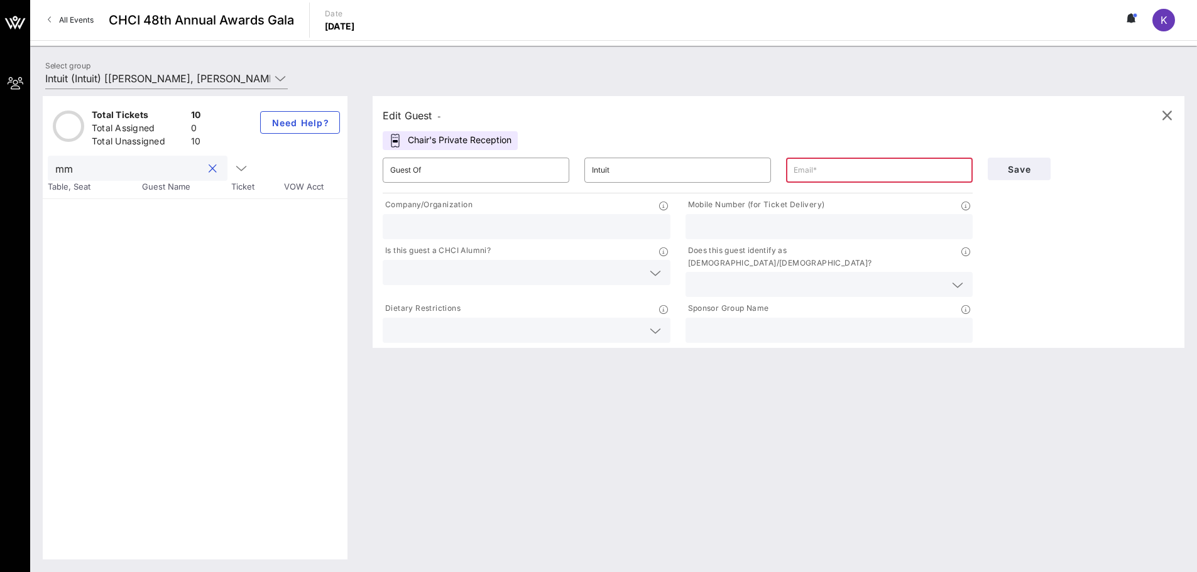
click at [143, 170] on input "mm" at bounding box center [128, 168] width 147 height 16
type input "m"
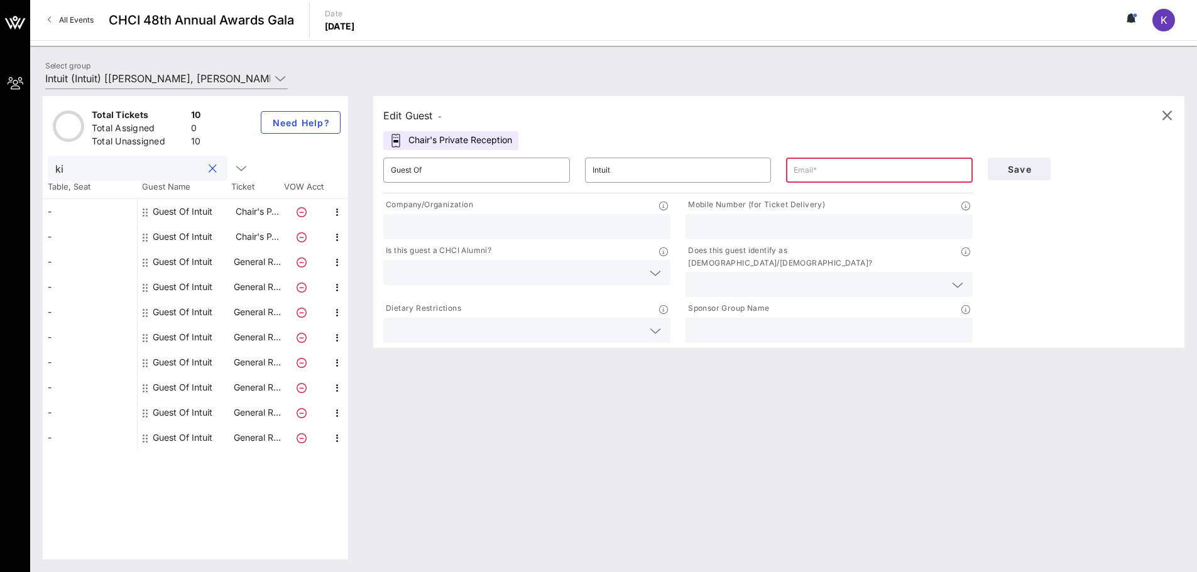
type input "k"
click at [278, 80] on icon at bounding box center [280, 78] width 11 height 15
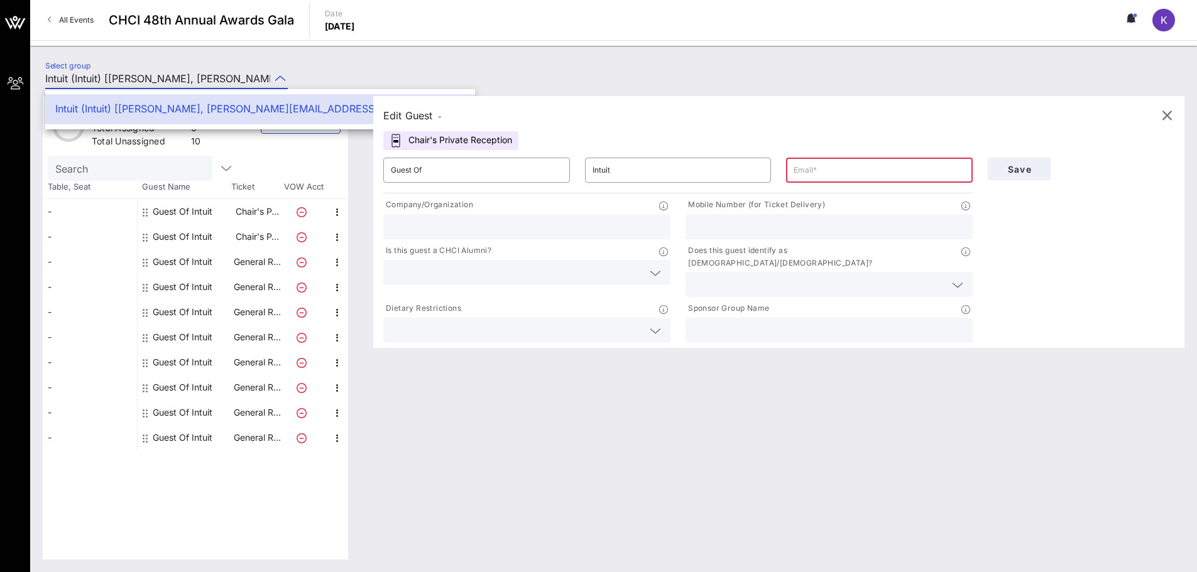
scroll to position [0, 17]
click at [215, 115] on div "Intuit (Intuit) [[PERSON_NAME], [PERSON_NAME][EMAIL_ADDRESS][DOMAIN_NAME]]" at bounding box center [260, 109] width 410 height 12
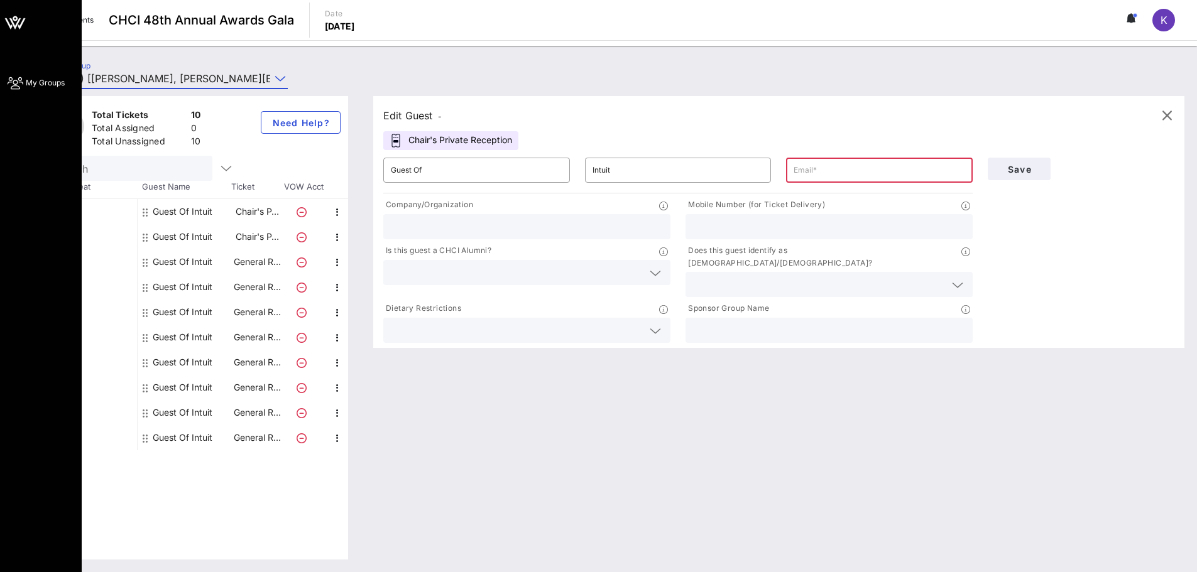
scroll to position [0, 0]
click at [46, 84] on span "My Groups" at bounding box center [45, 82] width 39 height 11
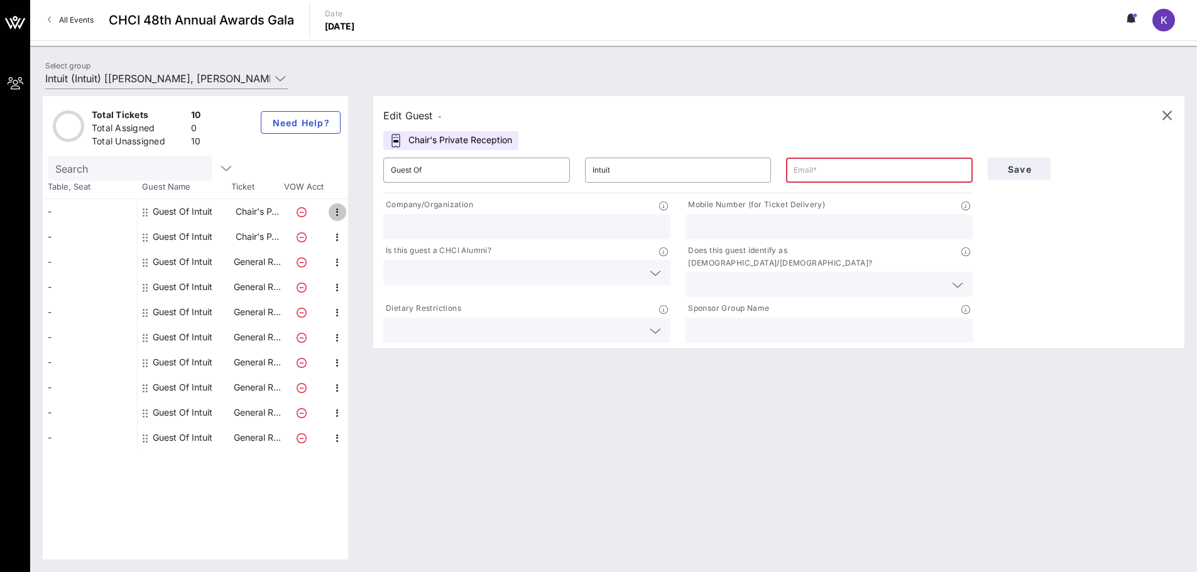
click at [339, 214] on icon "button" at bounding box center [337, 212] width 15 height 15
click at [97, 410] on div "-" at bounding box center [90, 412] width 94 height 25
click at [55, 260] on div "-" at bounding box center [90, 261] width 94 height 25
click at [481, 168] on input "Guest Of" at bounding box center [477, 170] width 172 height 20
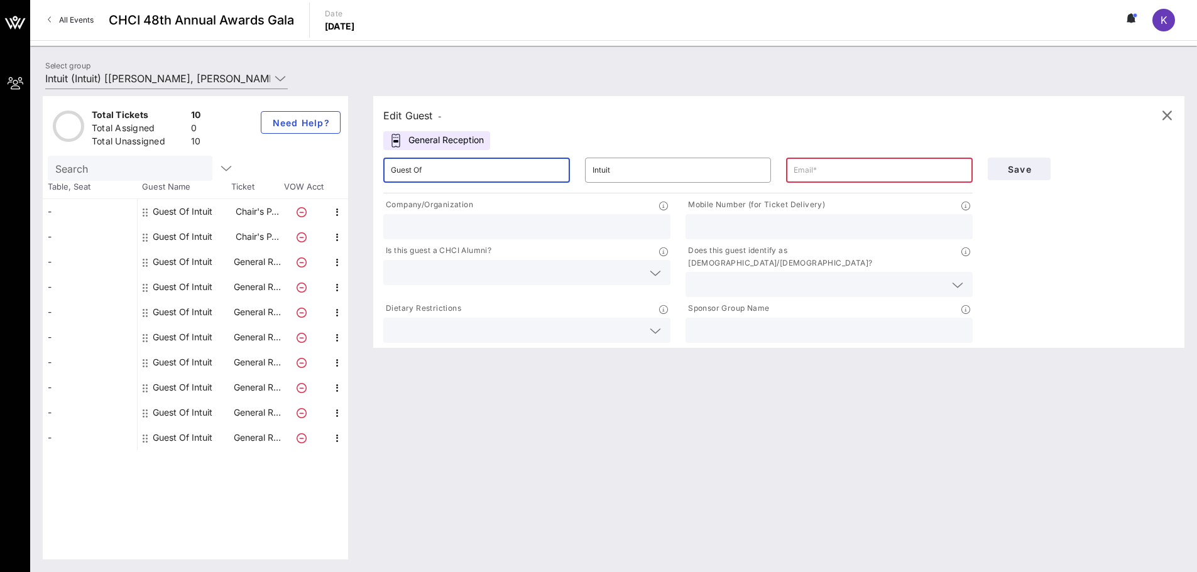
click at [481, 168] on input "Guest Of" at bounding box center [477, 170] width 172 height 20
type input "[PERSON_NAME]"
click at [621, 169] on input "Intuit" at bounding box center [678, 170] width 172 height 20
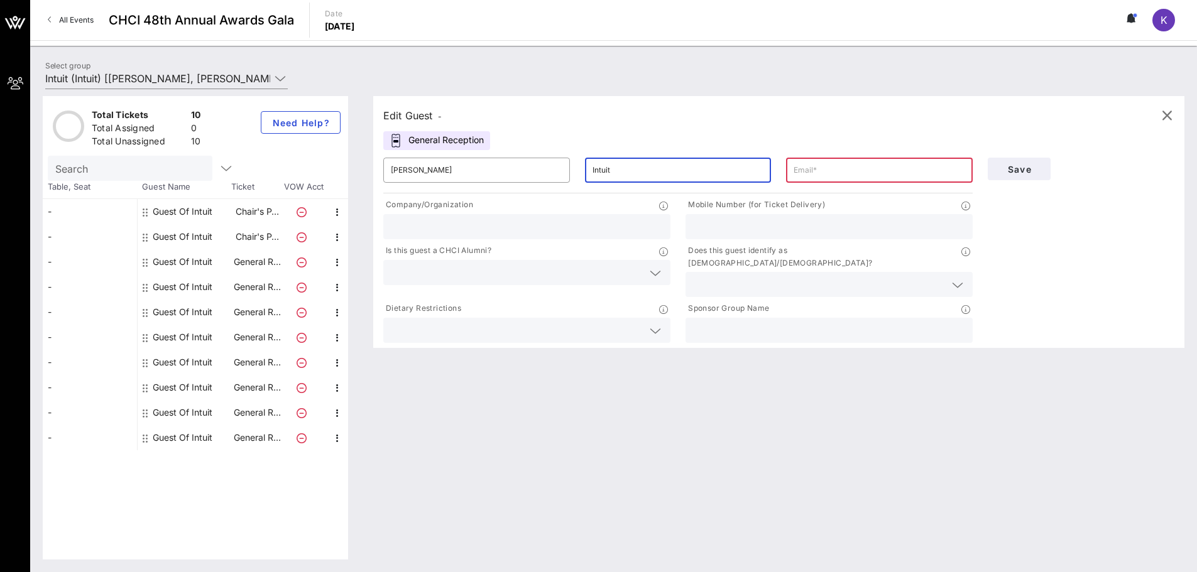
click at [621, 169] on input "Intuit" at bounding box center [678, 170] width 172 height 20
type input "[PERSON_NAME]"
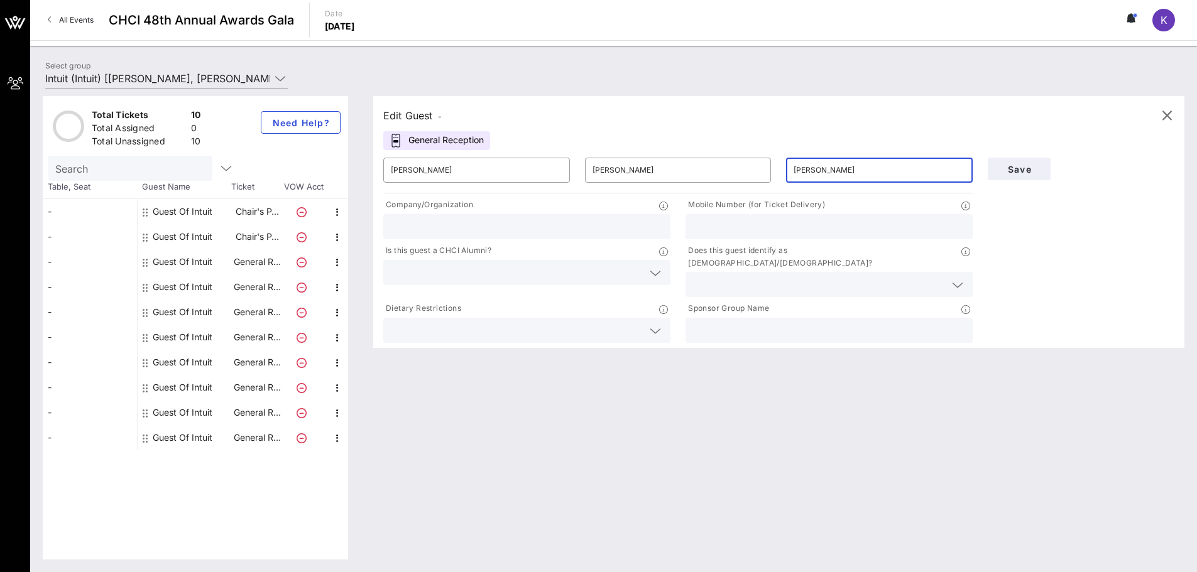
type input "[PERSON_NAME][EMAIL_ADDRESS][DOMAIN_NAME]"
type input "Intuit"
type input "2024209474"
click at [497, 272] on input "text" at bounding box center [517, 273] width 252 height 16
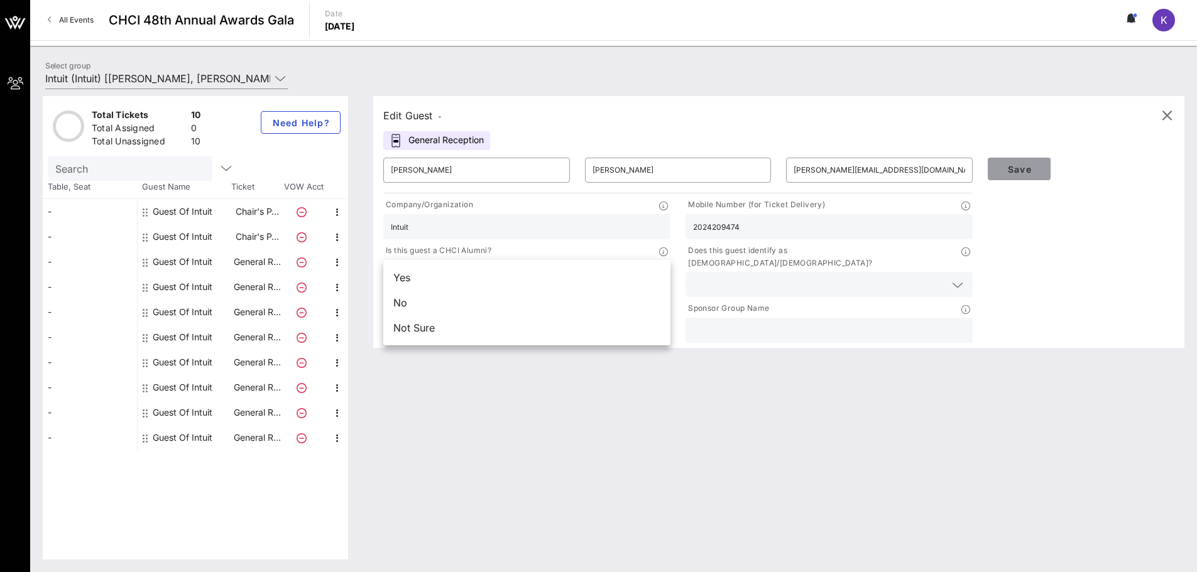
click at [1034, 170] on span "Save" at bounding box center [1019, 169] width 43 height 11
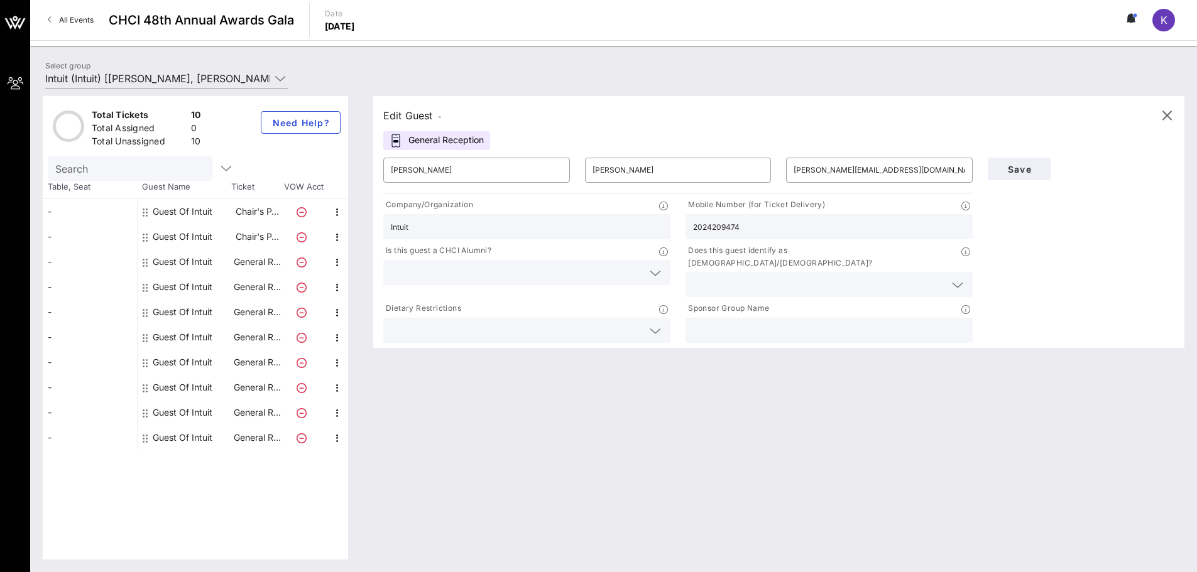
click at [129, 289] on div "-" at bounding box center [90, 287] width 94 height 25
type input "Guest Of"
type input "Intuit"
click at [185, 267] on div "Guest Of Intuit" at bounding box center [183, 261] width 60 height 25
click at [198, 263] on div "Guest Of Intuit" at bounding box center [183, 261] width 60 height 25
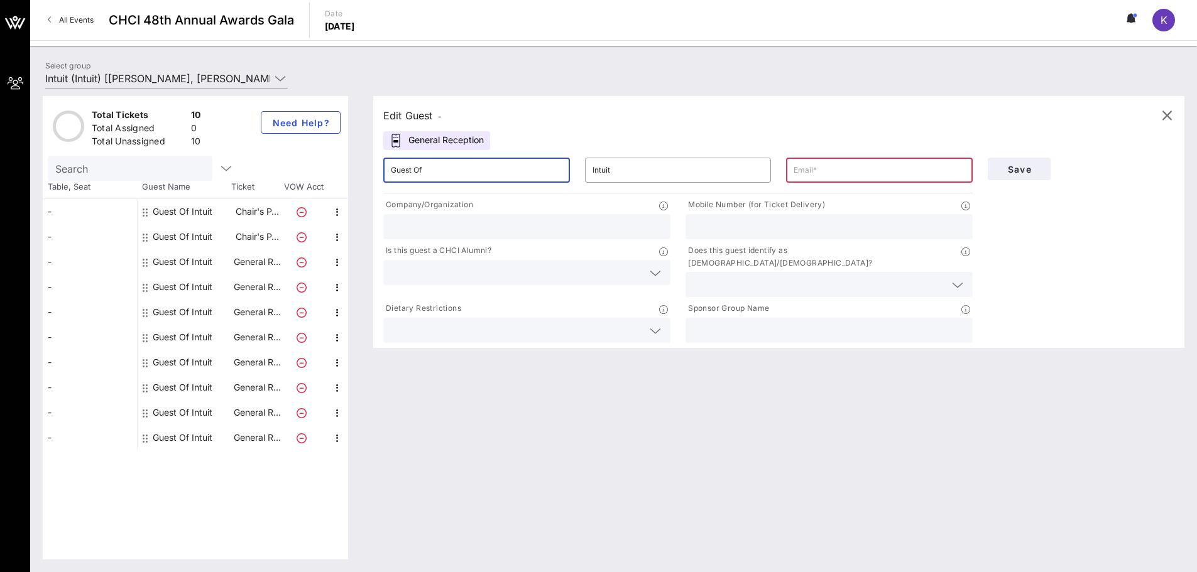
click at [454, 175] on input "Guest Of" at bounding box center [477, 170] width 172 height 20
drag, startPoint x: 510, startPoint y: 317, endPoint x: 490, endPoint y: 359, distance: 45.8
click at [504, 335] on div "Edit Guest - General Reception ​ Guest Of ​ Intuit ​ Company/Organization Mobil…" at bounding box center [778, 222] width 811 height 252
click at [193, 209] on div "Guest Of Intuit" at bounding box center [183, 211] width 60 height 25
click at [192, 262] on div "Guest Of Intuit" at bounding box center [183, 261] width 60 height 25
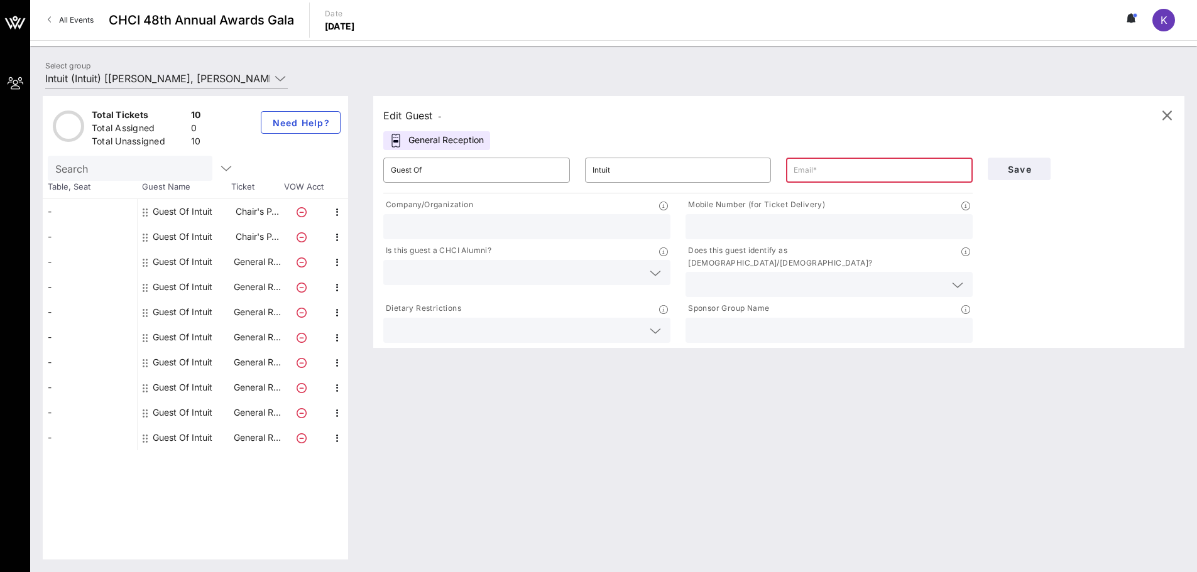
click at [187, 214] on div "Guest Of Intuit" at bounding box center [183, 211] width 60 height 25
click at [413, 176] on input "Guest Of" at bounding box center [477, 170] width 172 height 20
type input "[PERSON_NAME]"
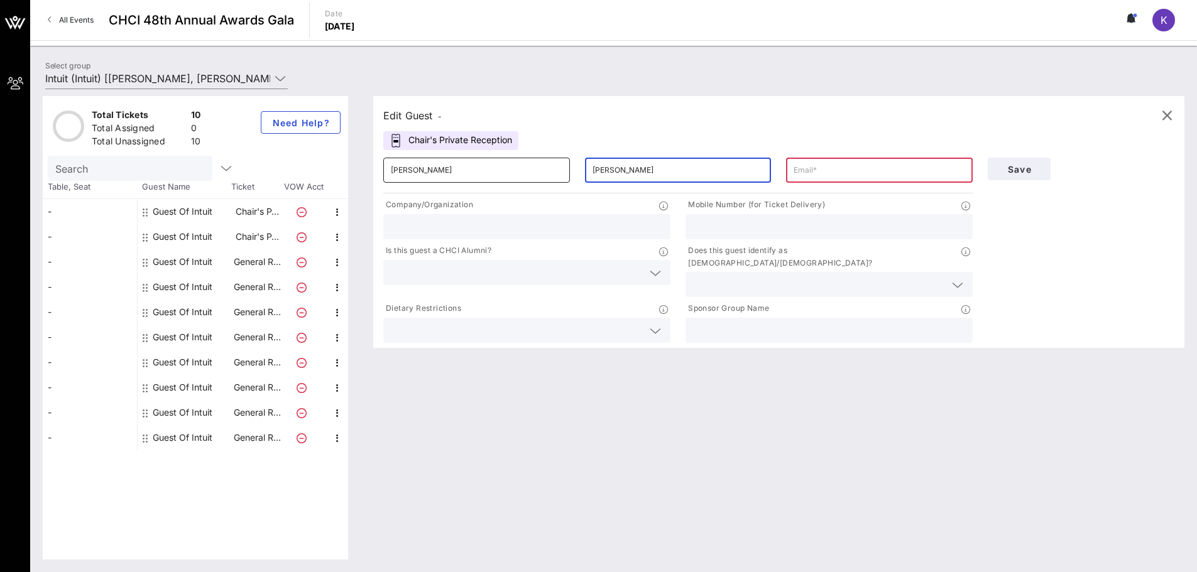
type input "[PERSON_NAME]"
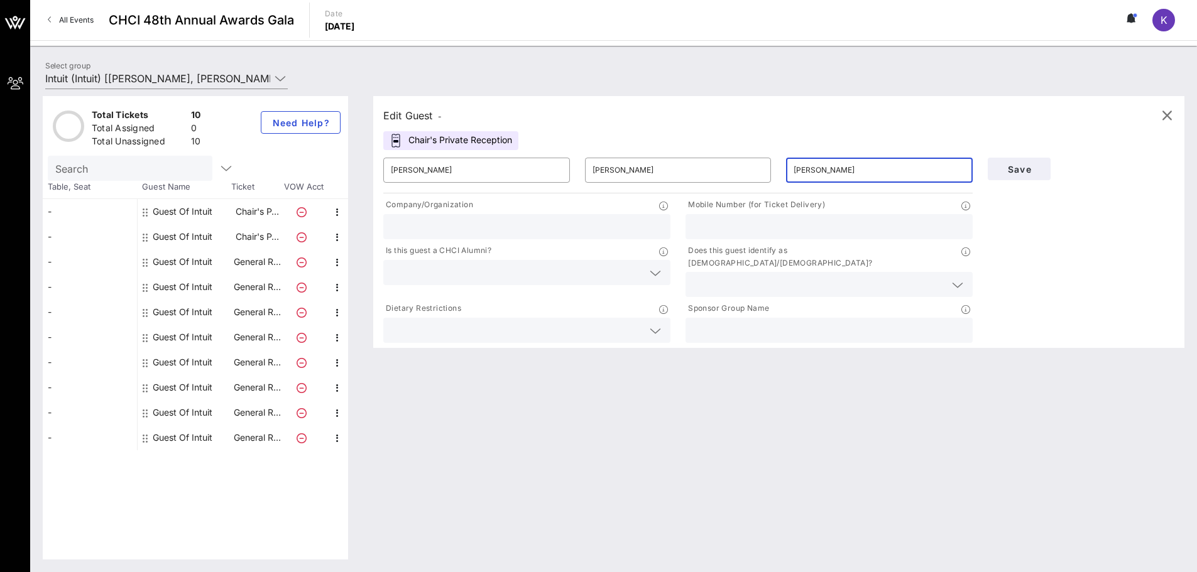
type input "[PERSON_NAME][EMAIL_ADDRESS][DOMAIN_NAME]"
type input "Intuit"
type input "2024209474"
click at [1032, 164] on span "Save" at bounding box center [1019, 169] width 43 height 11
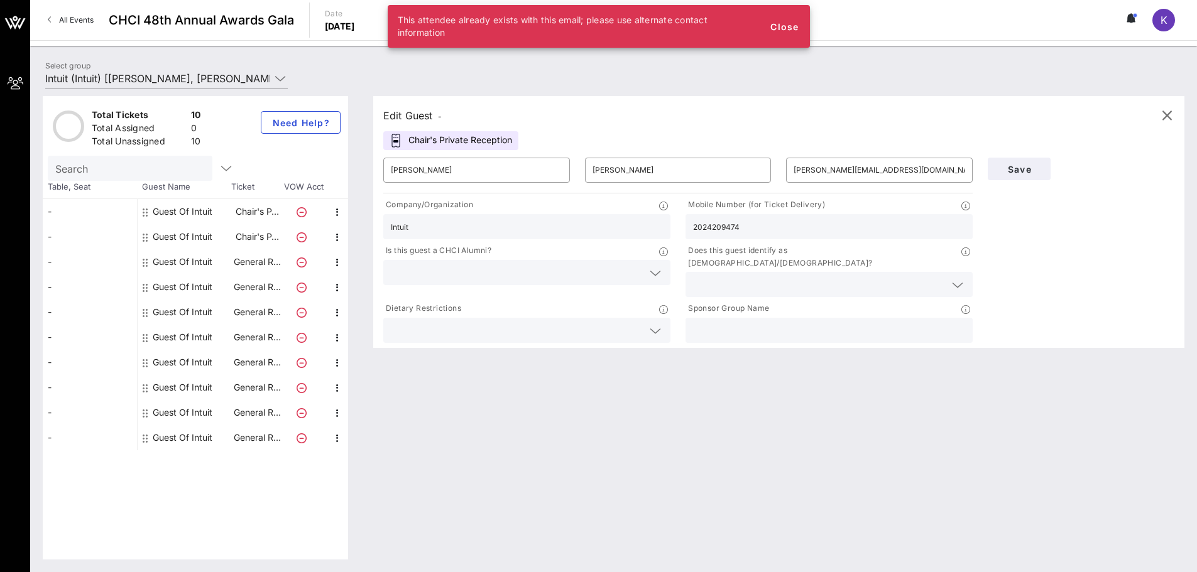
click at [204, 232] on div "Guest Of Intuit" at bounding box center [183, 236] width 60 height 25
type input "Guest Of"
type input "Intuit"
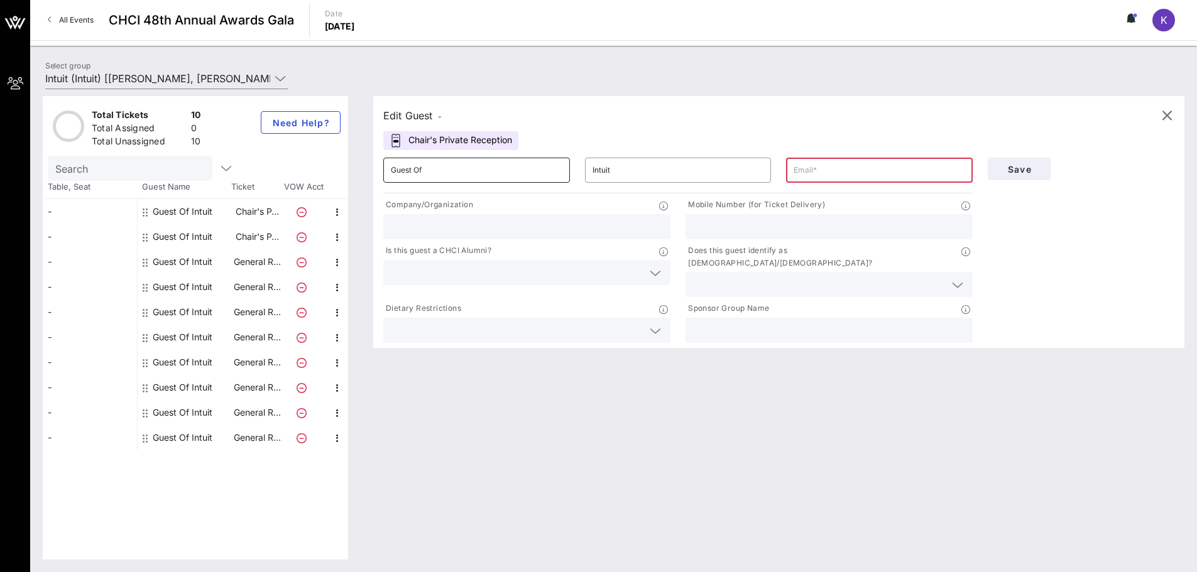
click at [454, 168] on input "Guest Of" at bounding box center [477, 170] width 172 height 20
type input "Y"
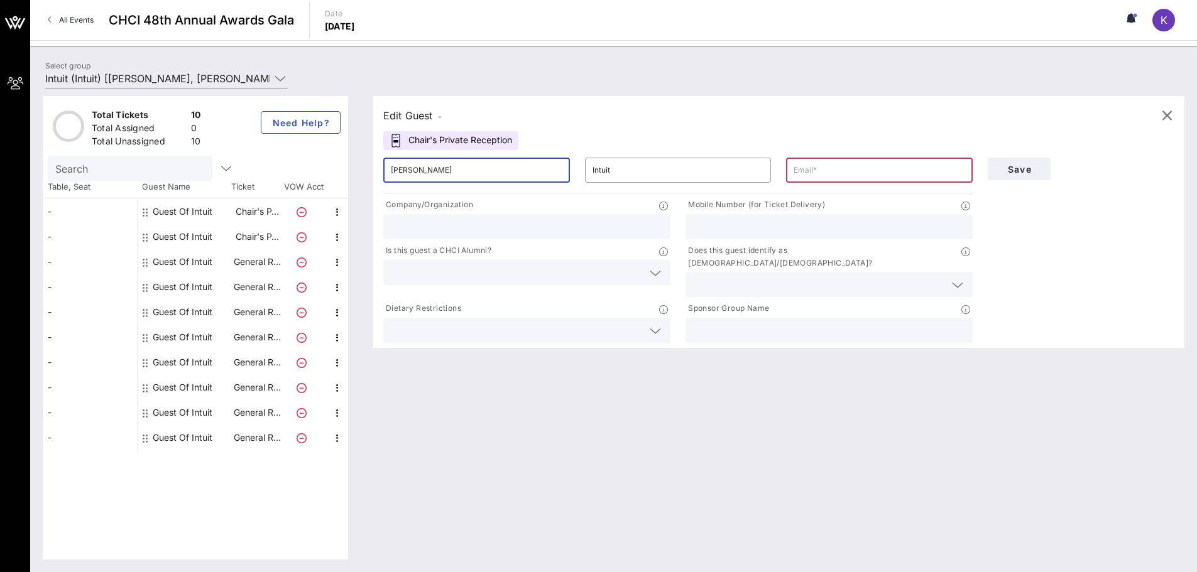
type input "[PERSON_NAME]"
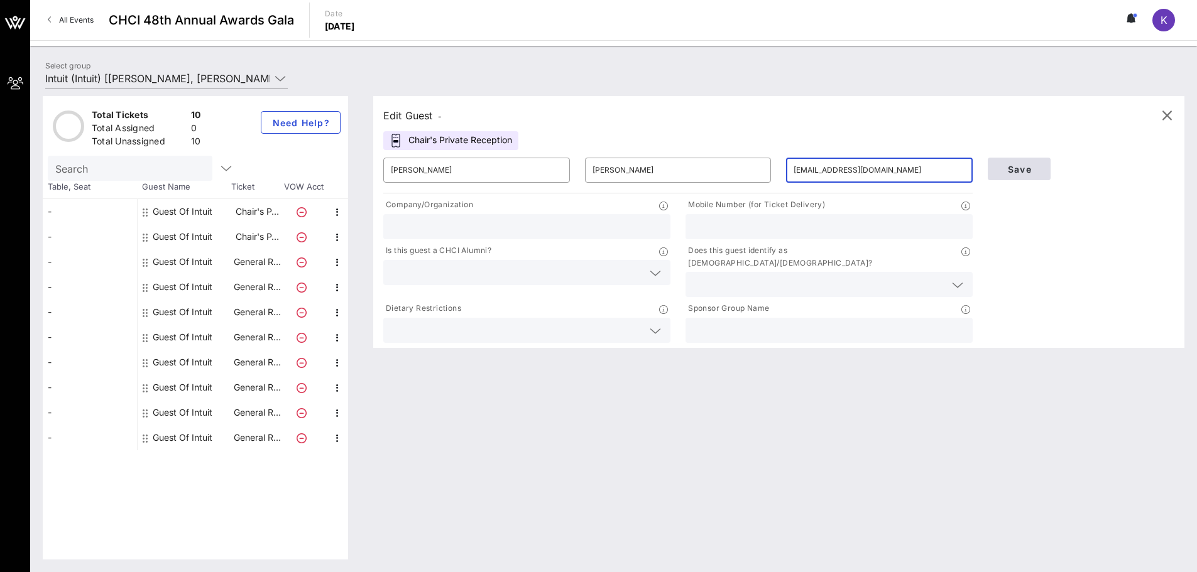
type input "[EMAIL_ADDRESS][DOMAIN_NAME]"
click at [1017, 170] on span "Save" at bounding box center [1019, 169] width 43 height 11
